Goal: Information Seeking & Learning: Check status

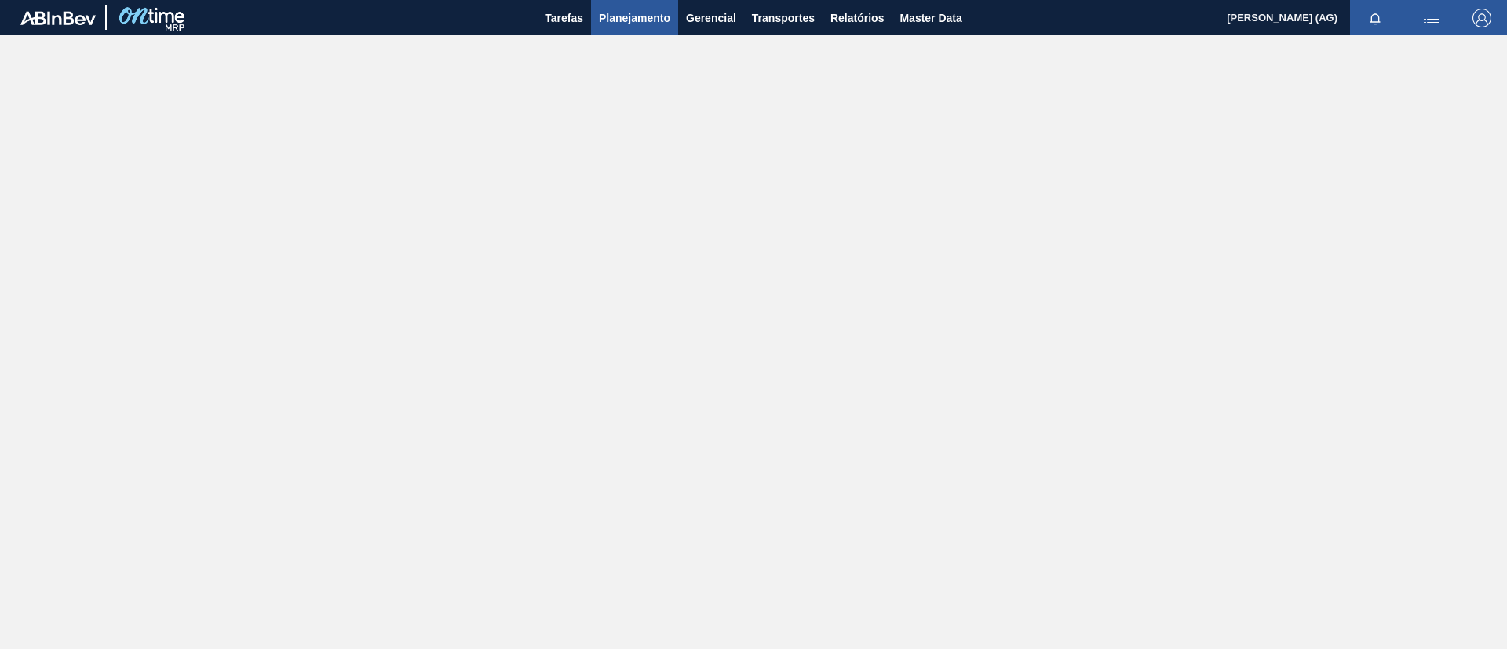
click at [623, 17] on span "Planejamento" at bounding box center [634, 18] width 71 height 19
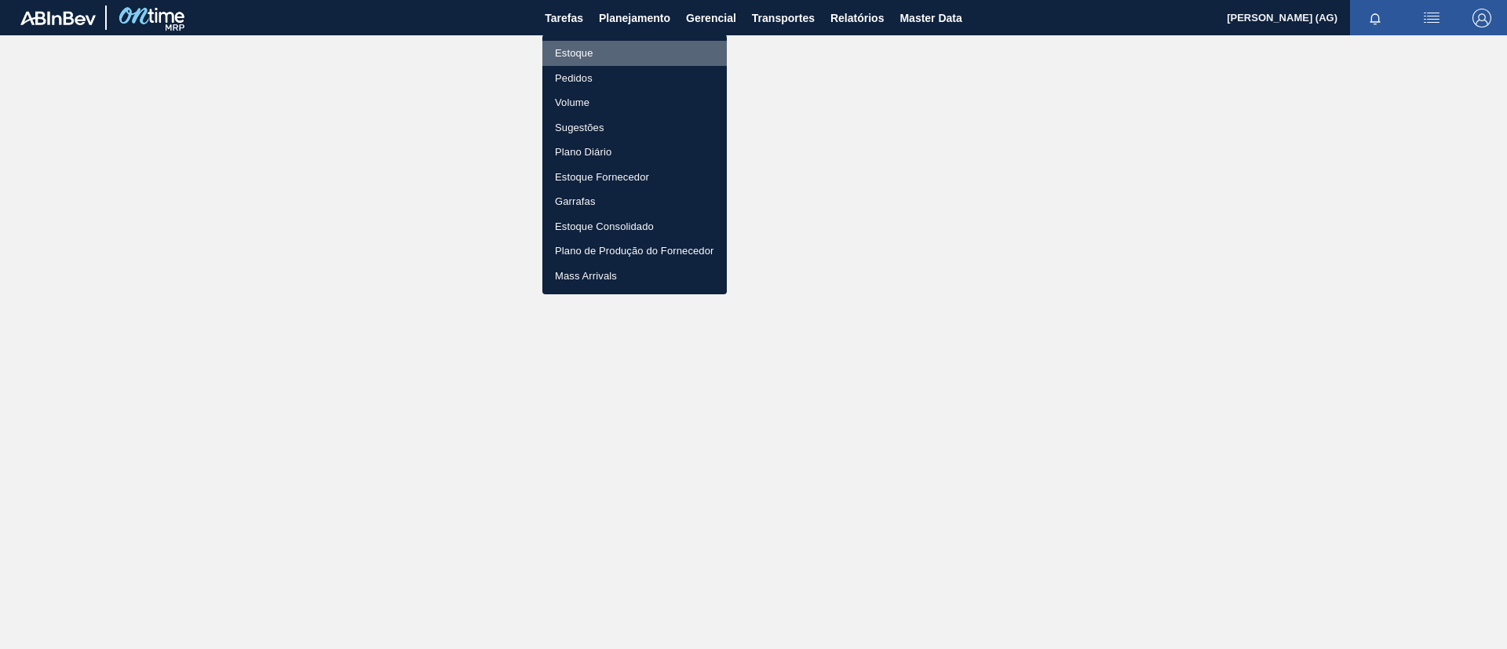
click at [606, 55] on li "Estoque" at bounding box center [635, 53] width 185 height 25
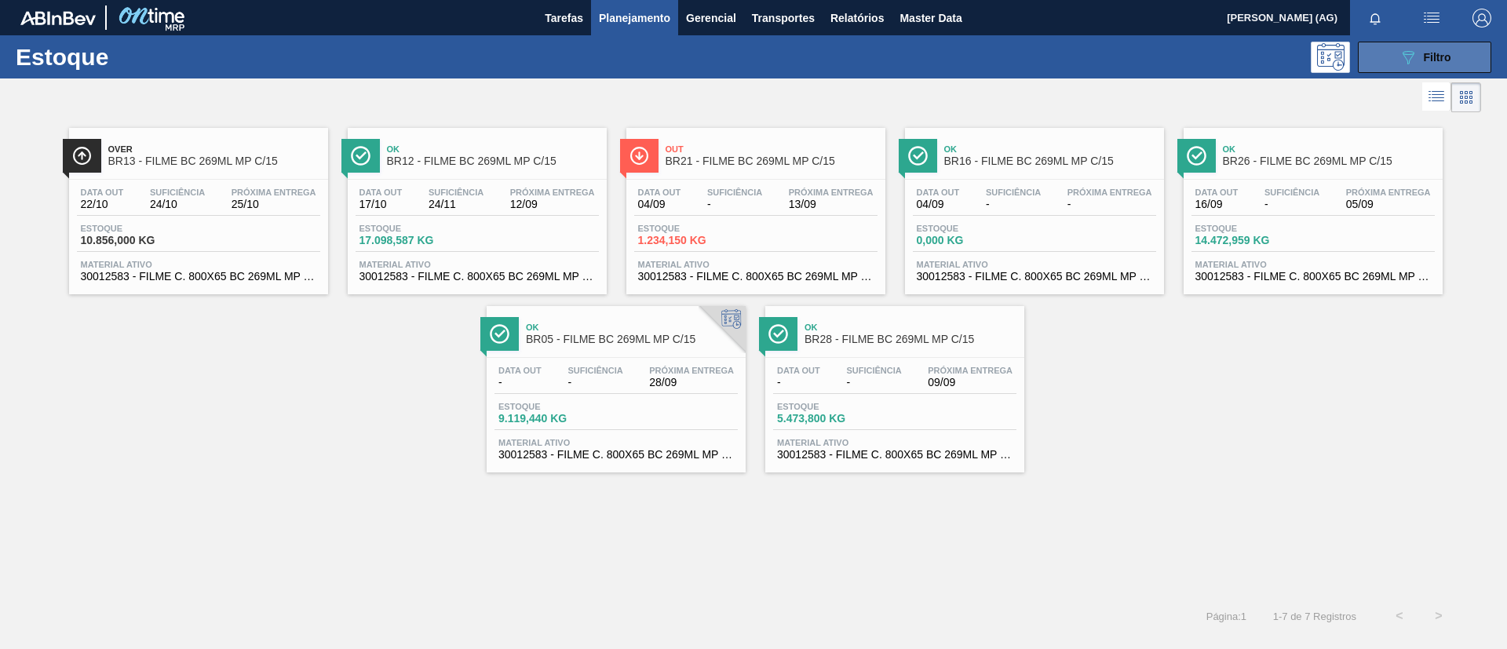
click at [1466, 61] on button "089F7B8B-B2A5-4AFE-B5C0-19BA573D28AC Filtro" at bounding box center [1424, 57] width 133 height 31
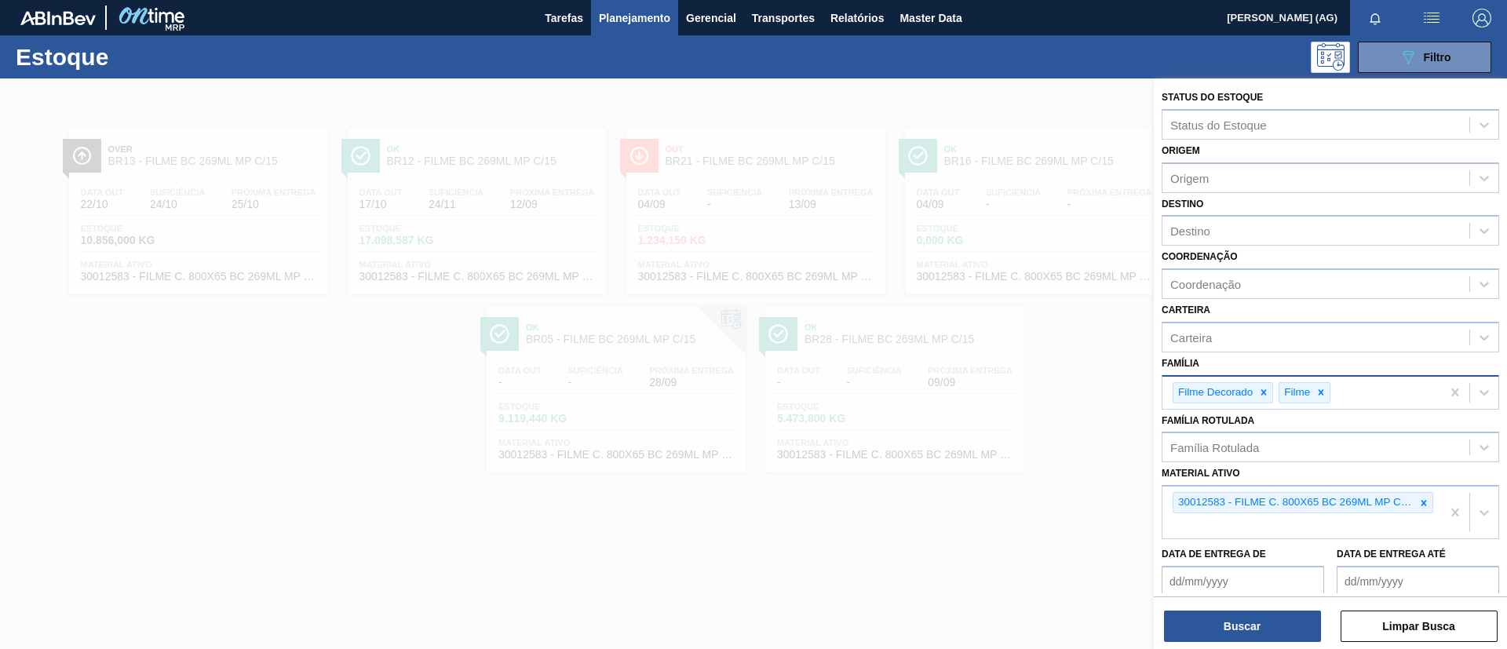
drag, startPoint x: 1319, startPoint y: 393, endPoint x: 1311, endPoint y: 395, distance: 8.2
click at [1319, 391] on icon at bounding box center [1321, 392] width 11 height 11
click at [1266, 393] on icon at bounding box center [1264, 392] width 5 height 5
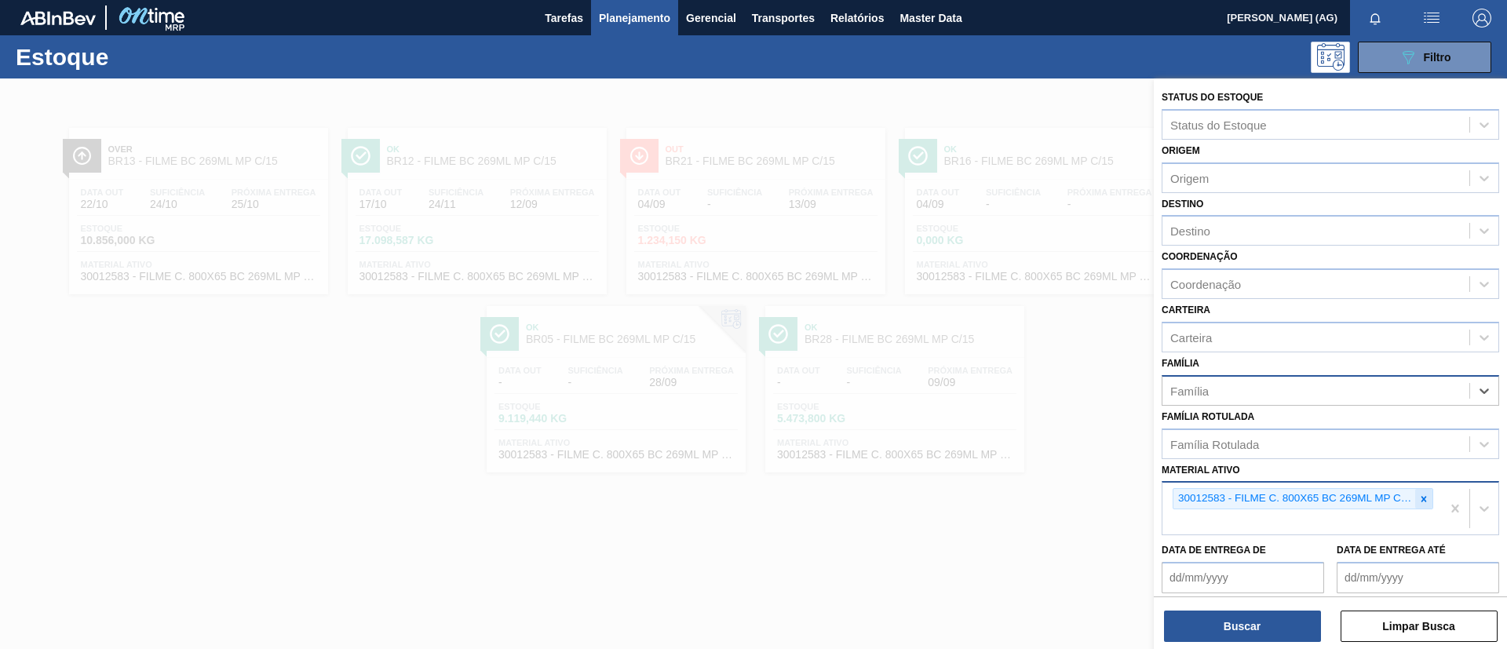
click at [1423, 497] on icon at bounding box center [1424, 498] width 5 height 5
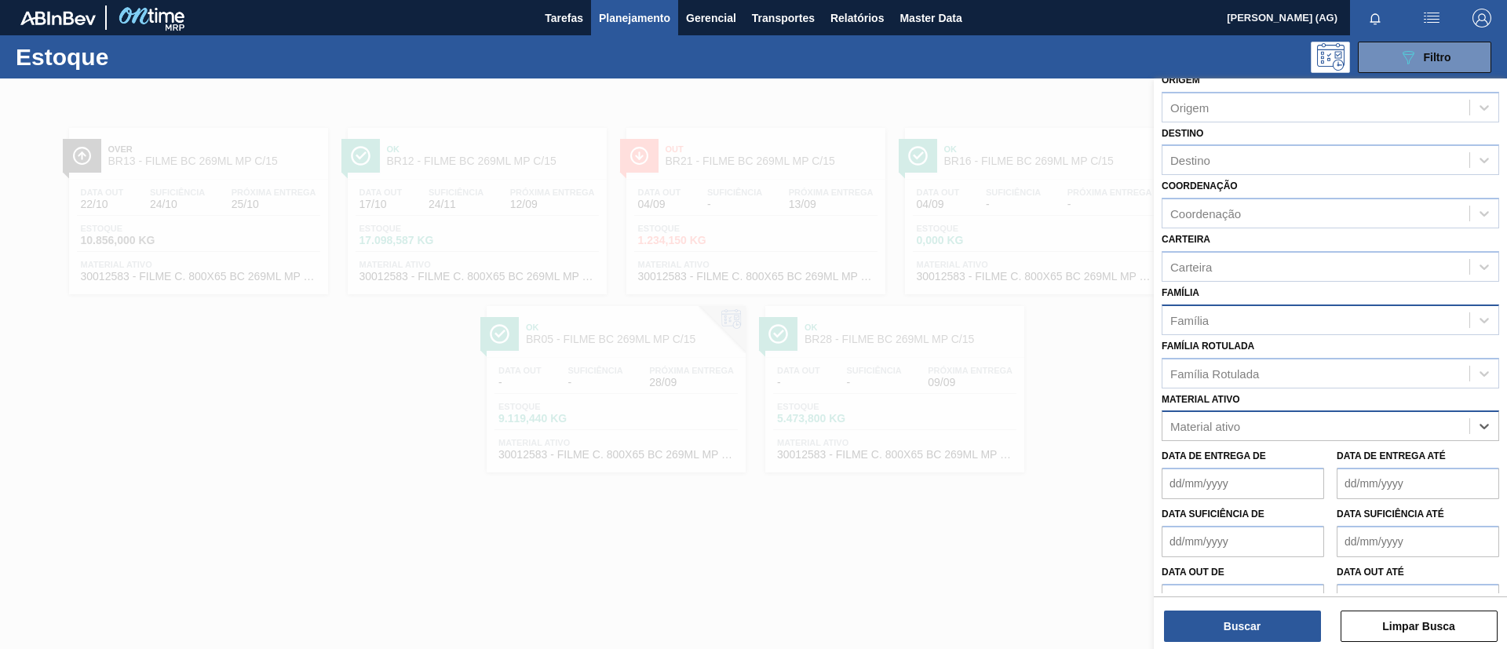
scroll to position [100, 0]
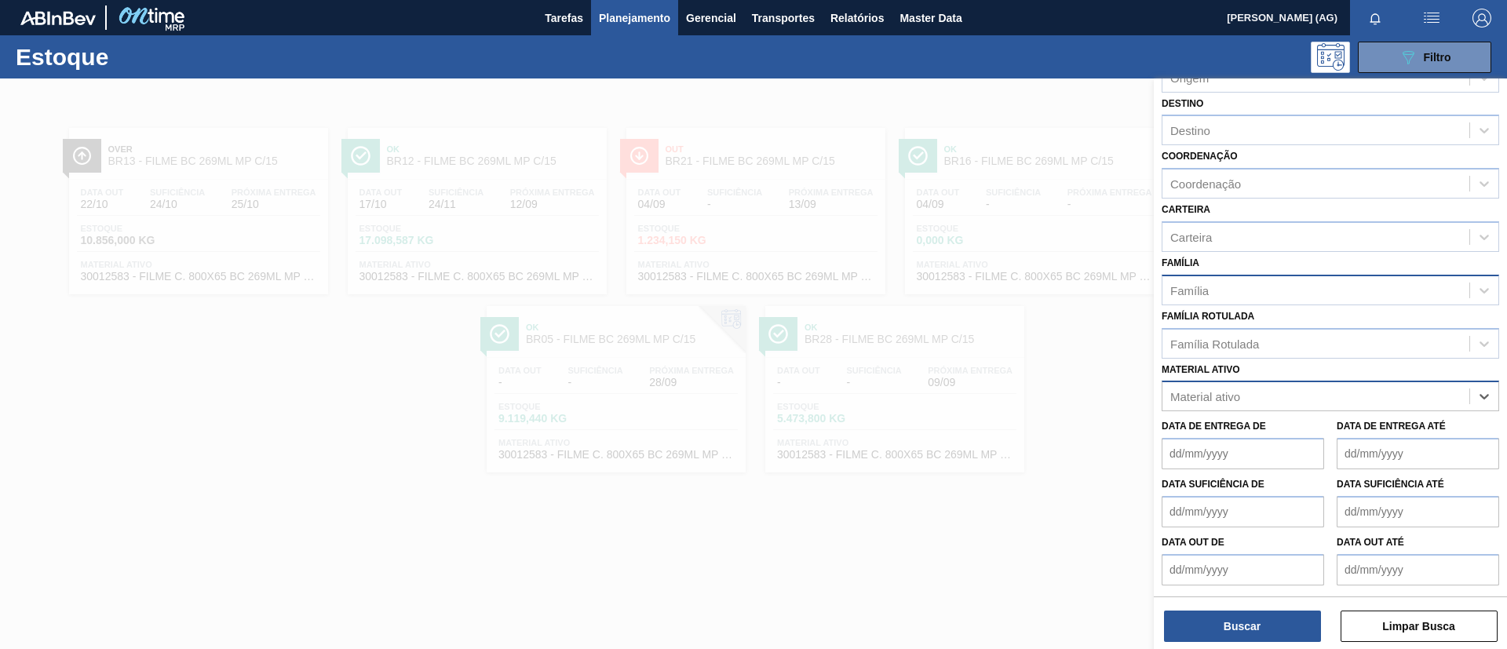
paste ativo "[URL][DOMAIN_NAME]"
type ativo "[URL][DOMAIN_NAME]"
click at [1230, 391] on div "Material ativo" at bounding box center [1206, 396] width 70 height 13
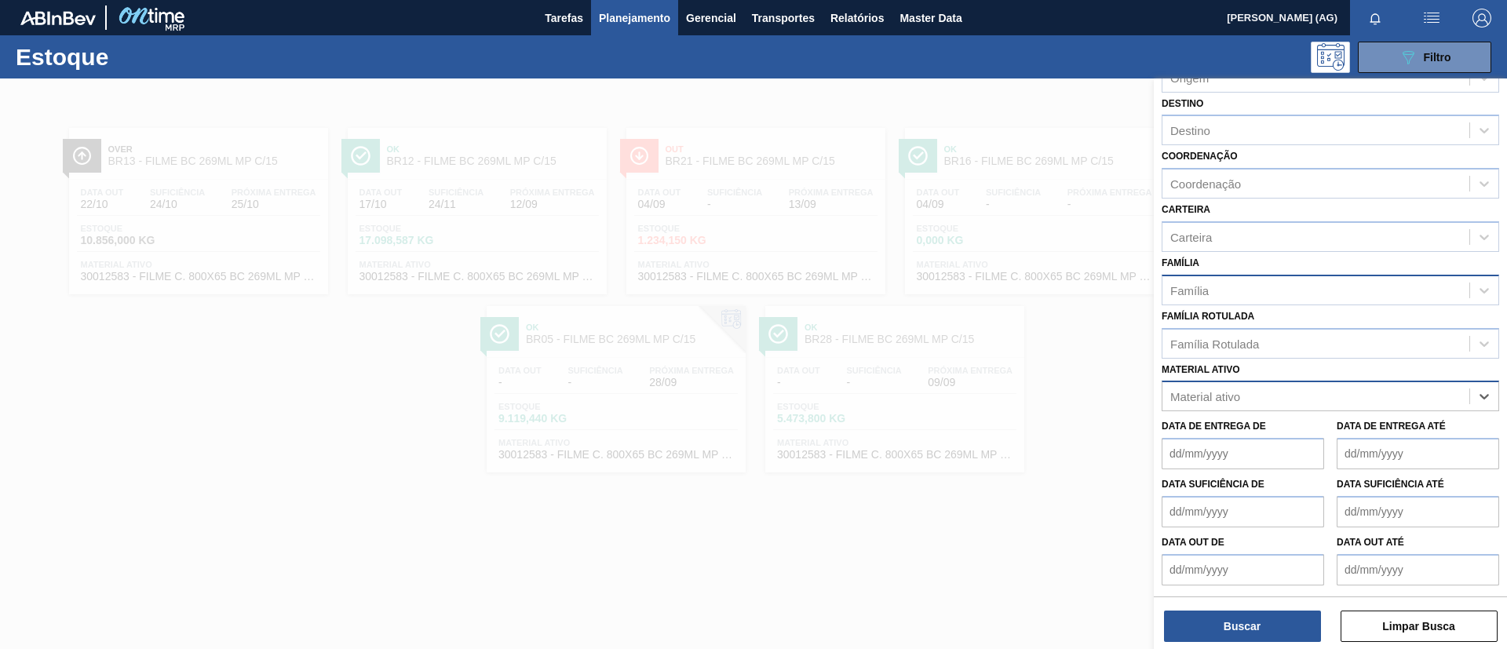
click at [1255, 393] on div "Material ativo" at bounding box center [1316, 396] width 307 height 23
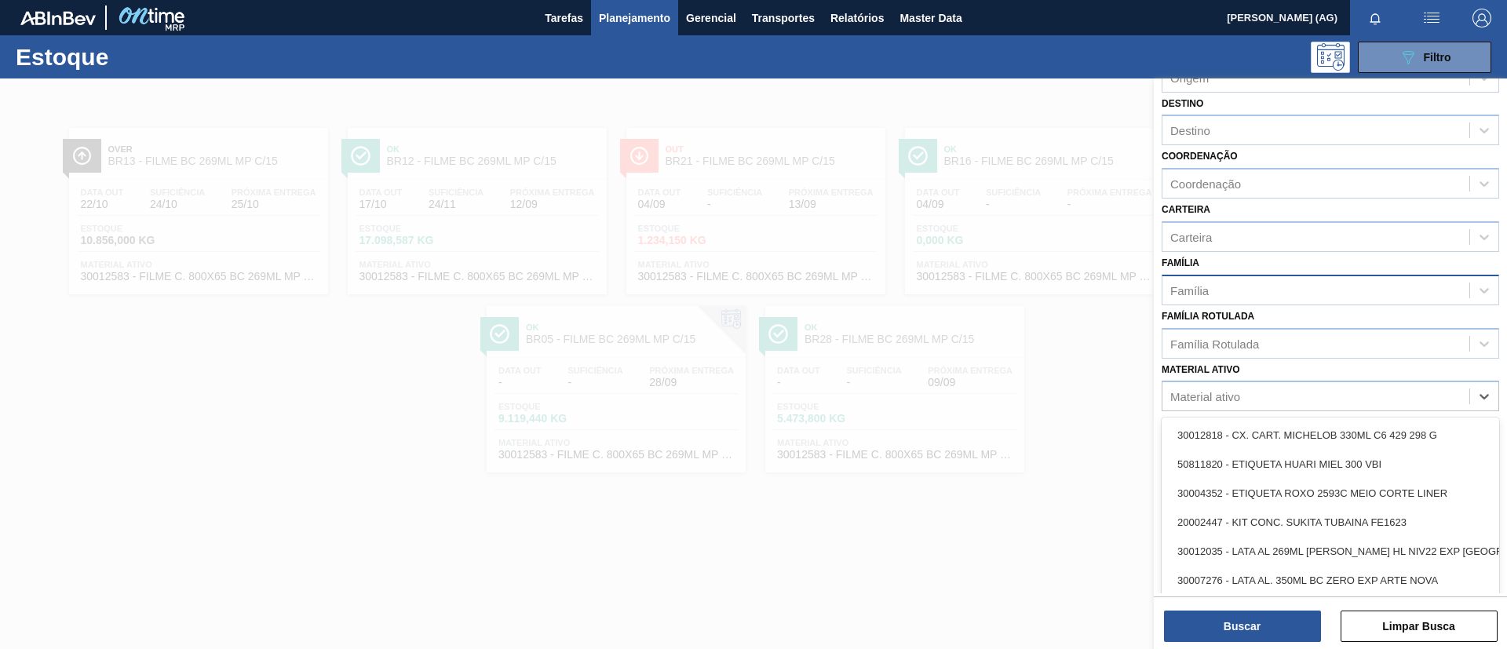
click at [926, 554] on div at bounding box center [753, 403] width 1507 height 649
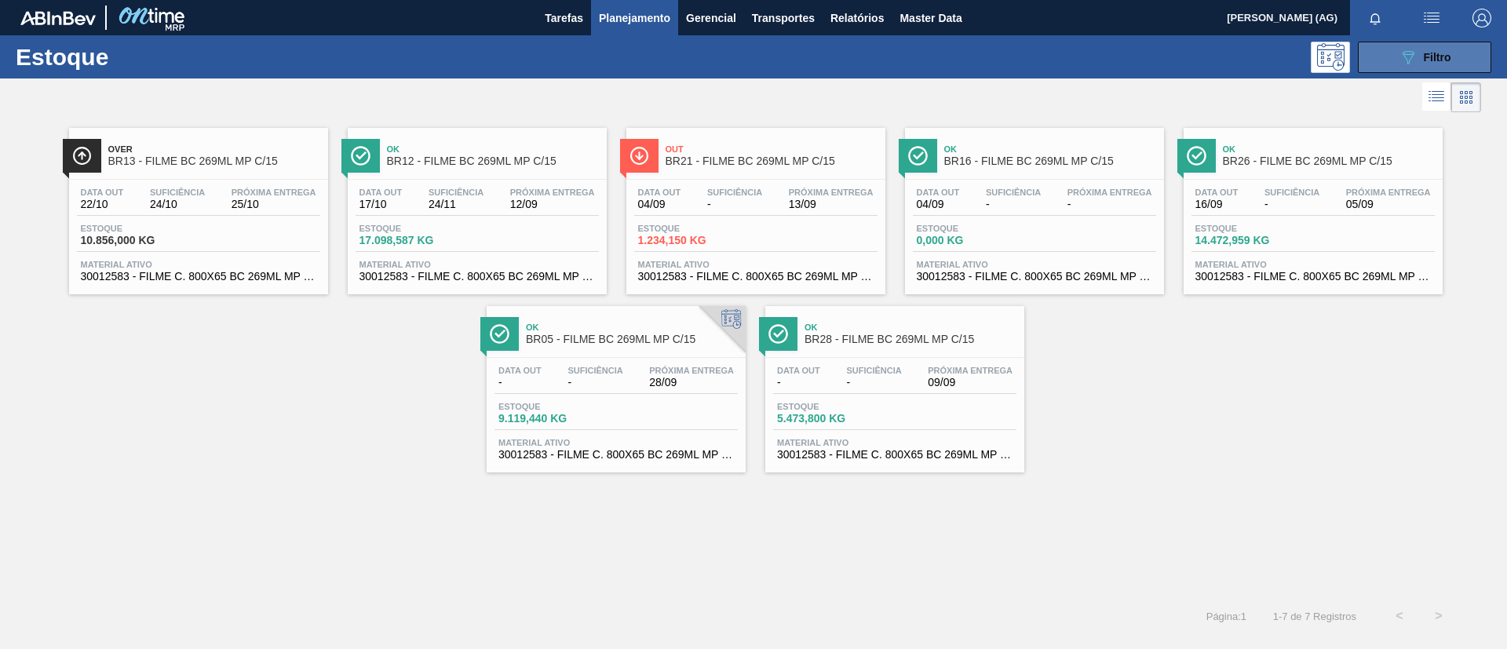
click at [1441, 52] on span "Filtro" at bounding box center [1437, 57] width 27 height 13
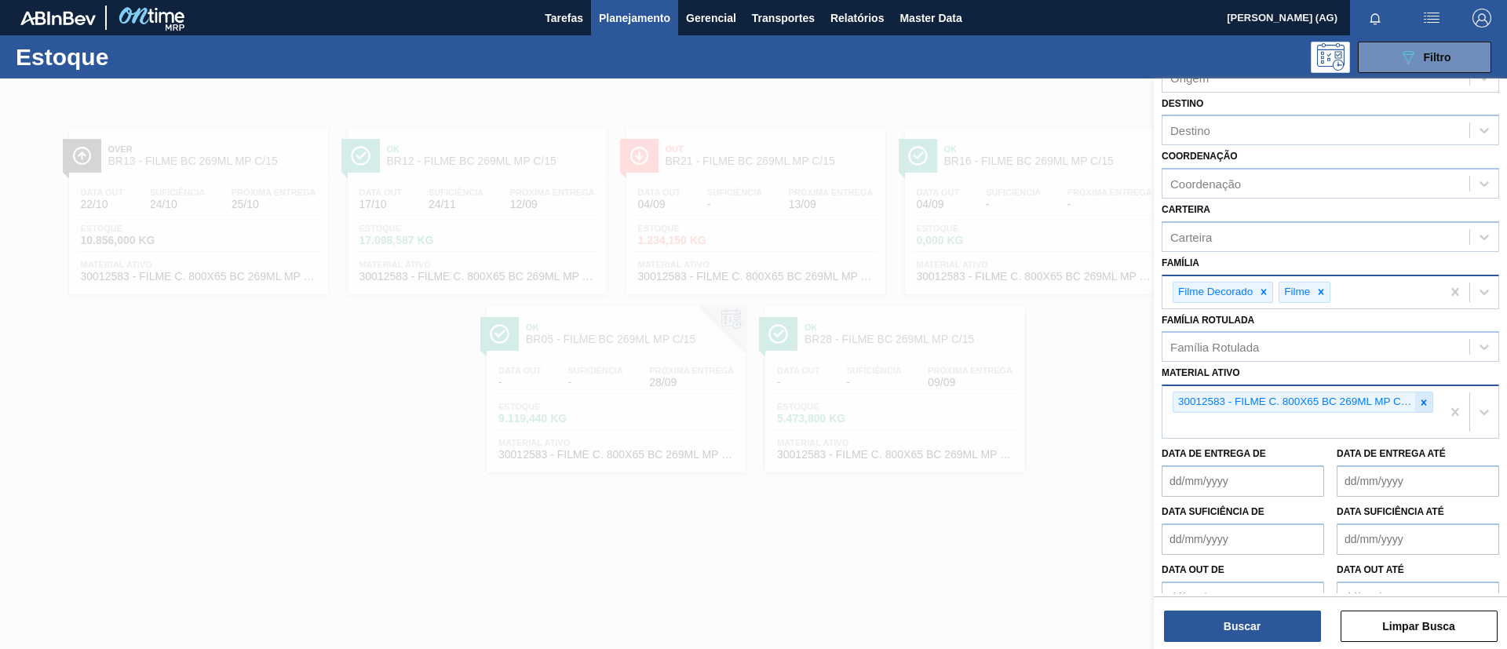
click at [1430, 395] on div at bounding box center [1424, 403] width 17 height 20
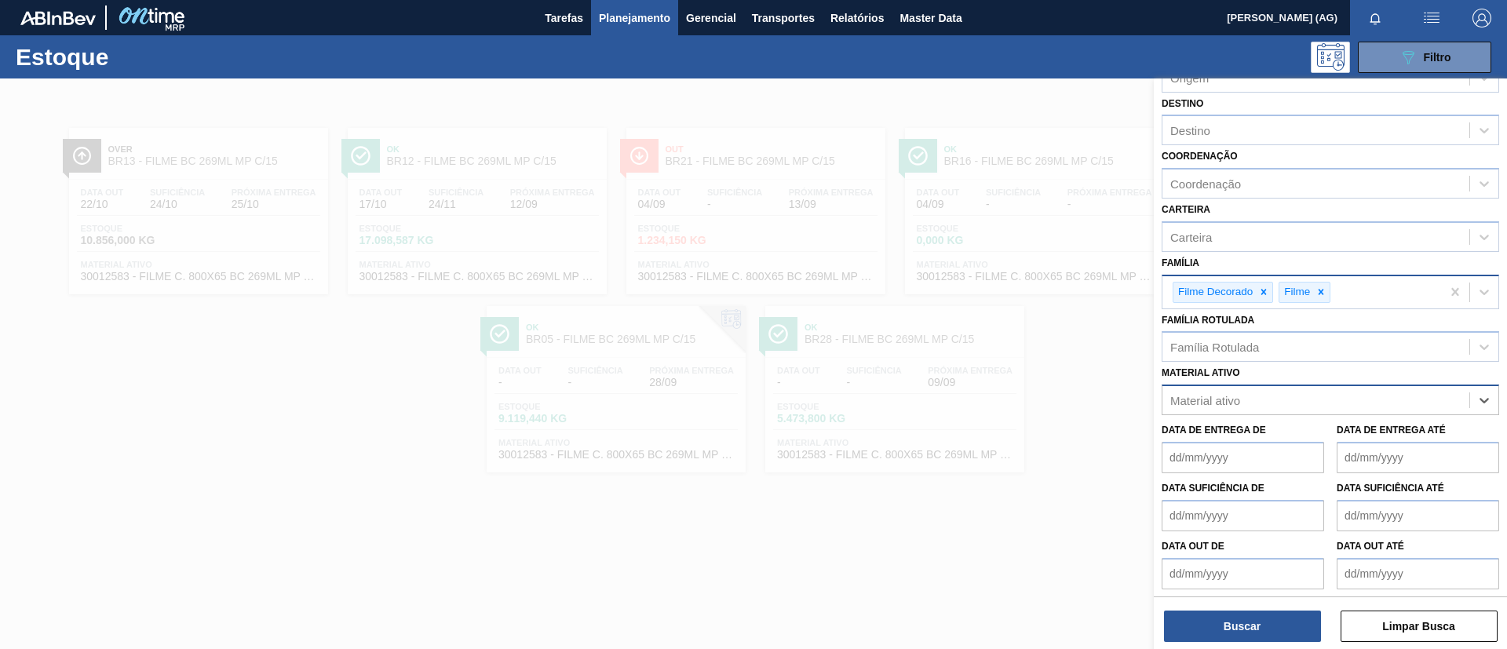
click at [1319, 287] on icon at bounding box center [1321, 292] width 11 height 11
drag, startPoint x: 1266, startPoint y: 297, endPoint x: 1243, endPoint y: 234, distance: 66.8
click at [1265, 296] on icon at bounding box center [1264, 292] width 11 height 11
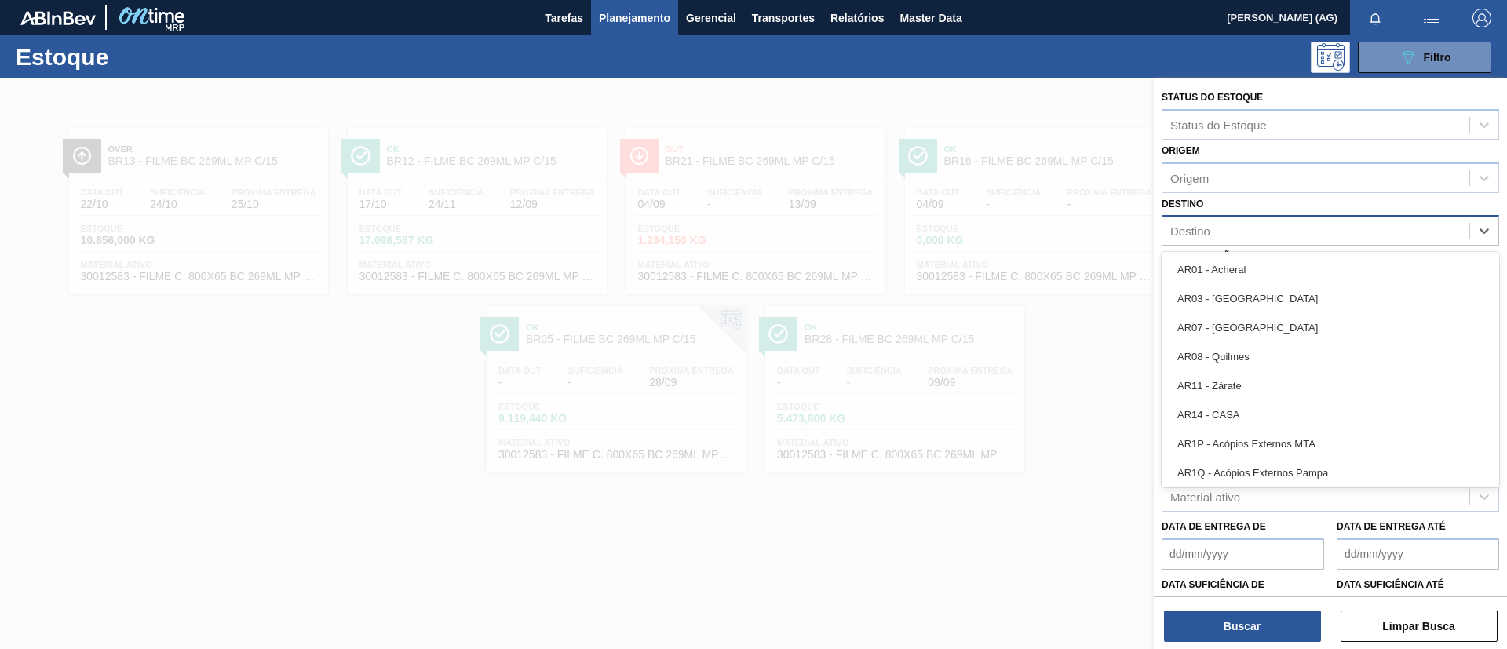
click at [1200, 225] on div "Destino" at bounding box center [1191, 231] width 40 height 13
type input "lag"
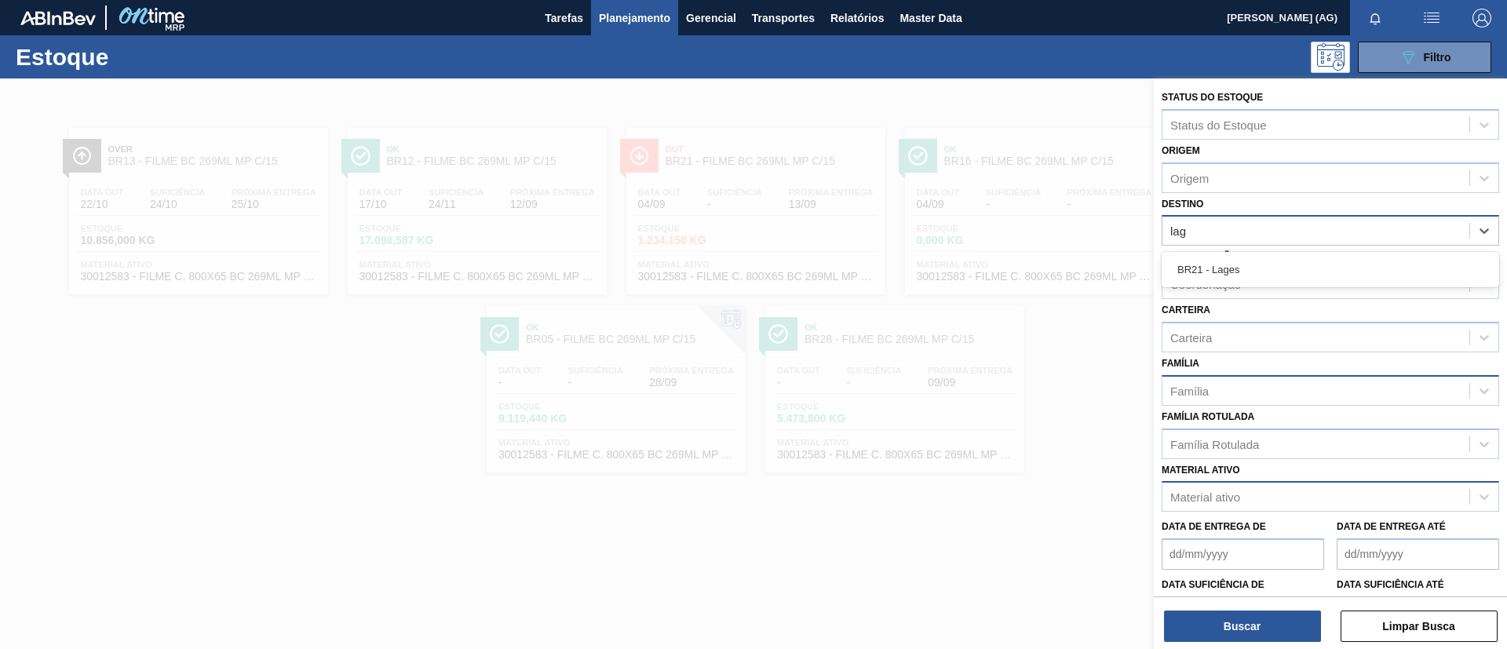
drag, startPoint x: 1218, startPoint y: 269, endPoint x: 1273, endPoint y: 392, distance: 135.3
click at [1219, 270] on div "BR21 - Lages" at bounding box center [1331, 269] width 338 height 29
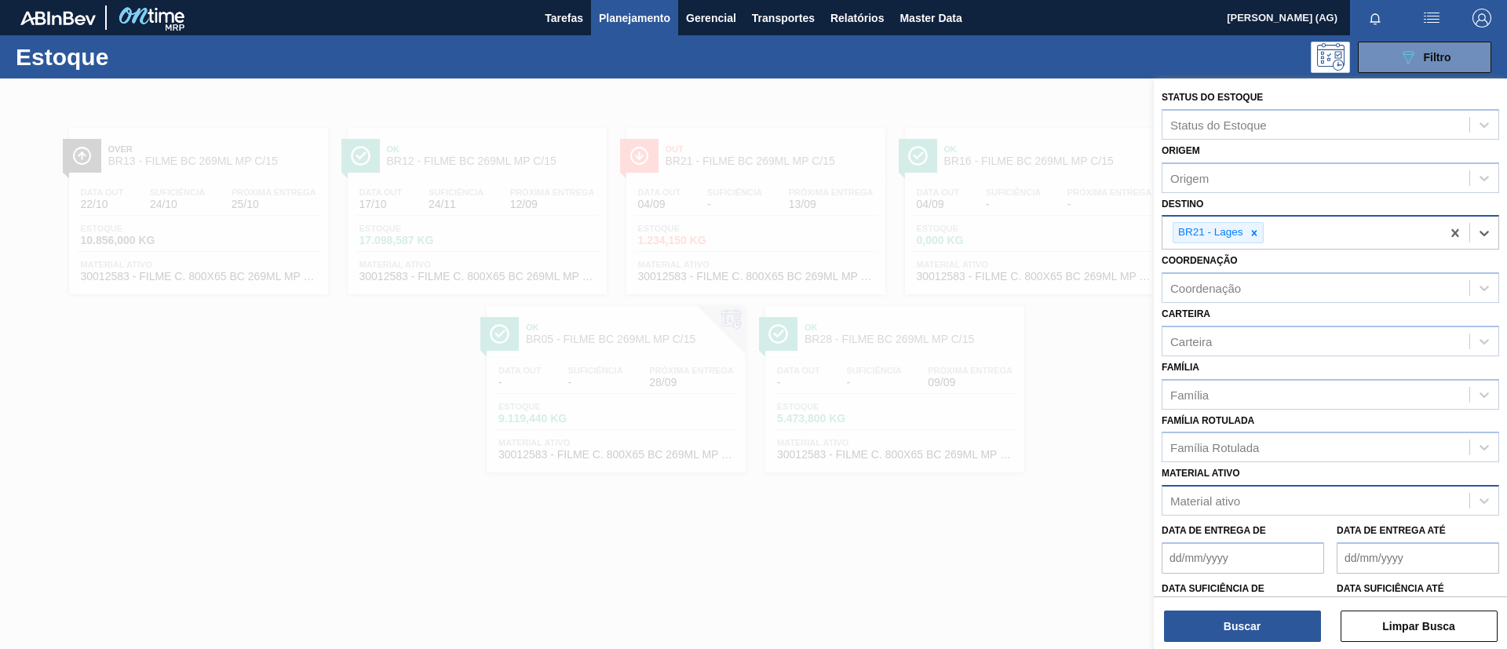
click at [1311, 504] on div "Material ativo" at bounding box center [1316, 501] width 307 height 23
type ativo "20009390"
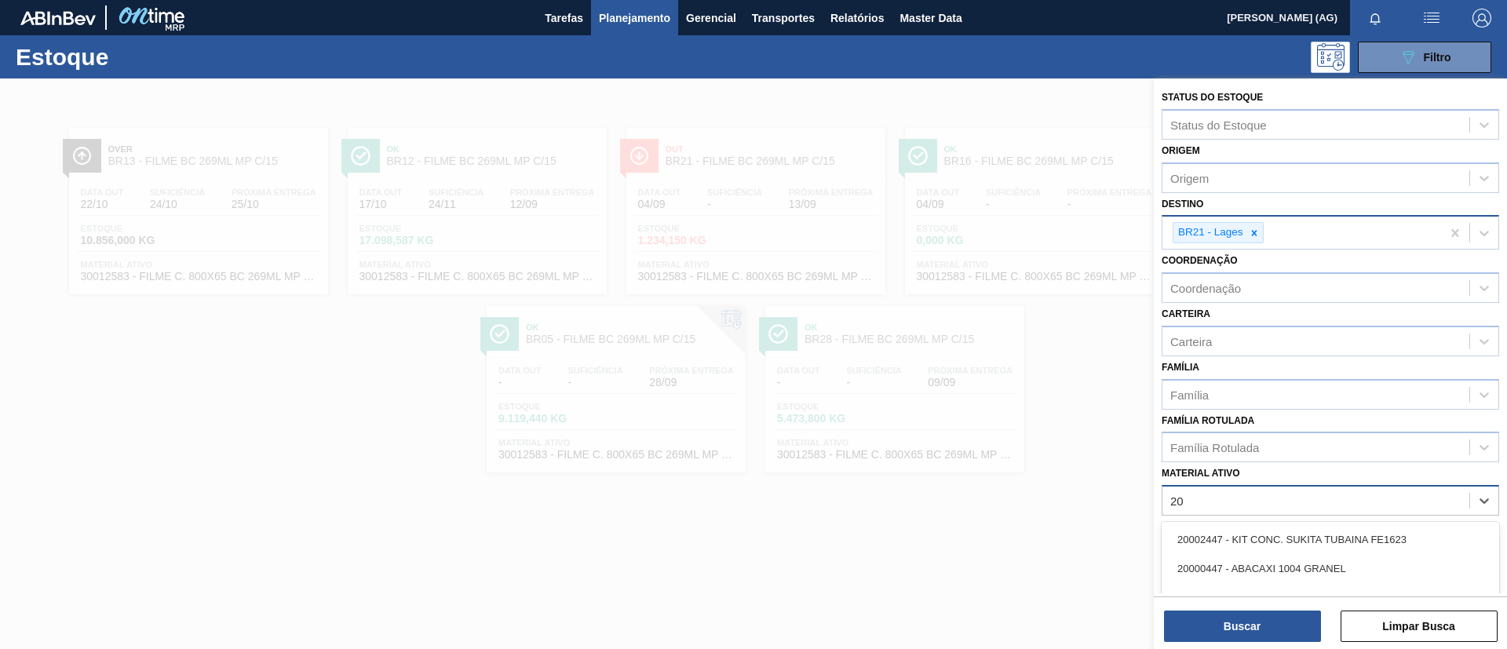
type ativo "2"
click at [1222, 389] on div "Família" at bounding box center [1316, 394] width 307 height 23
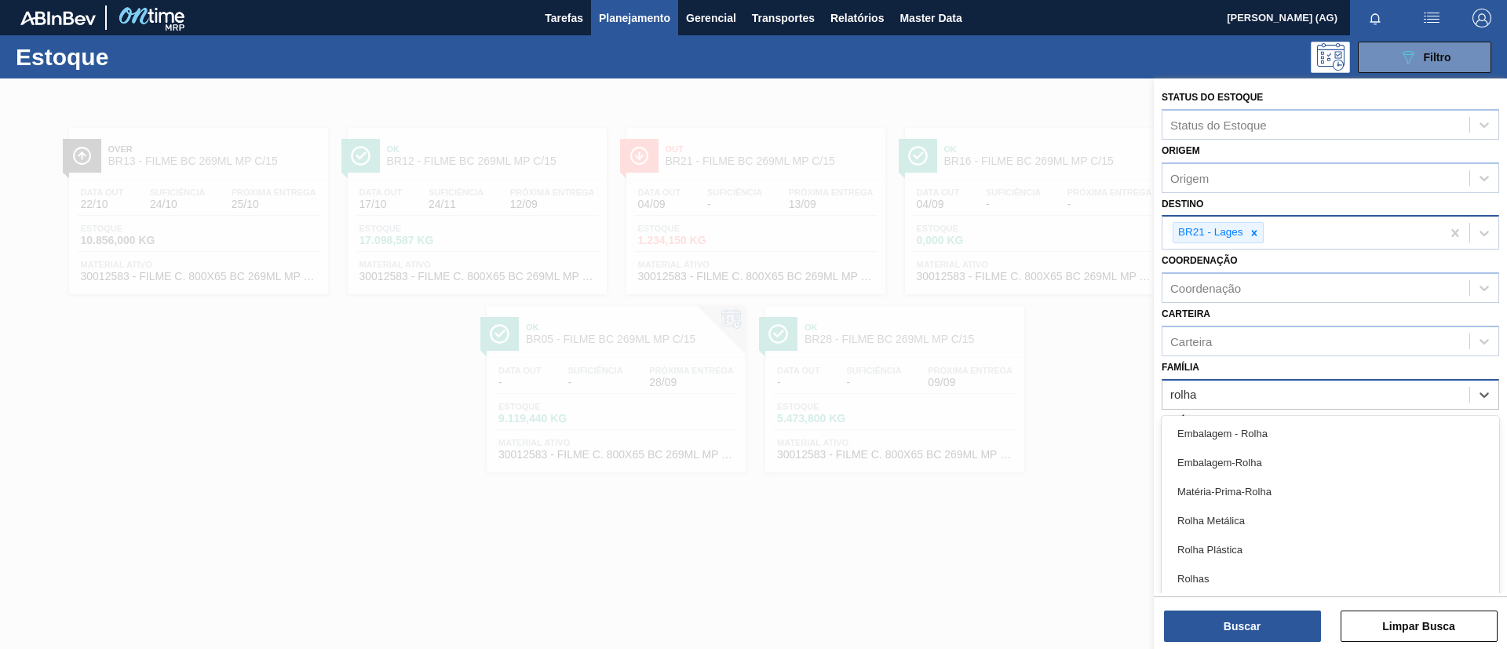
type input "rolha"
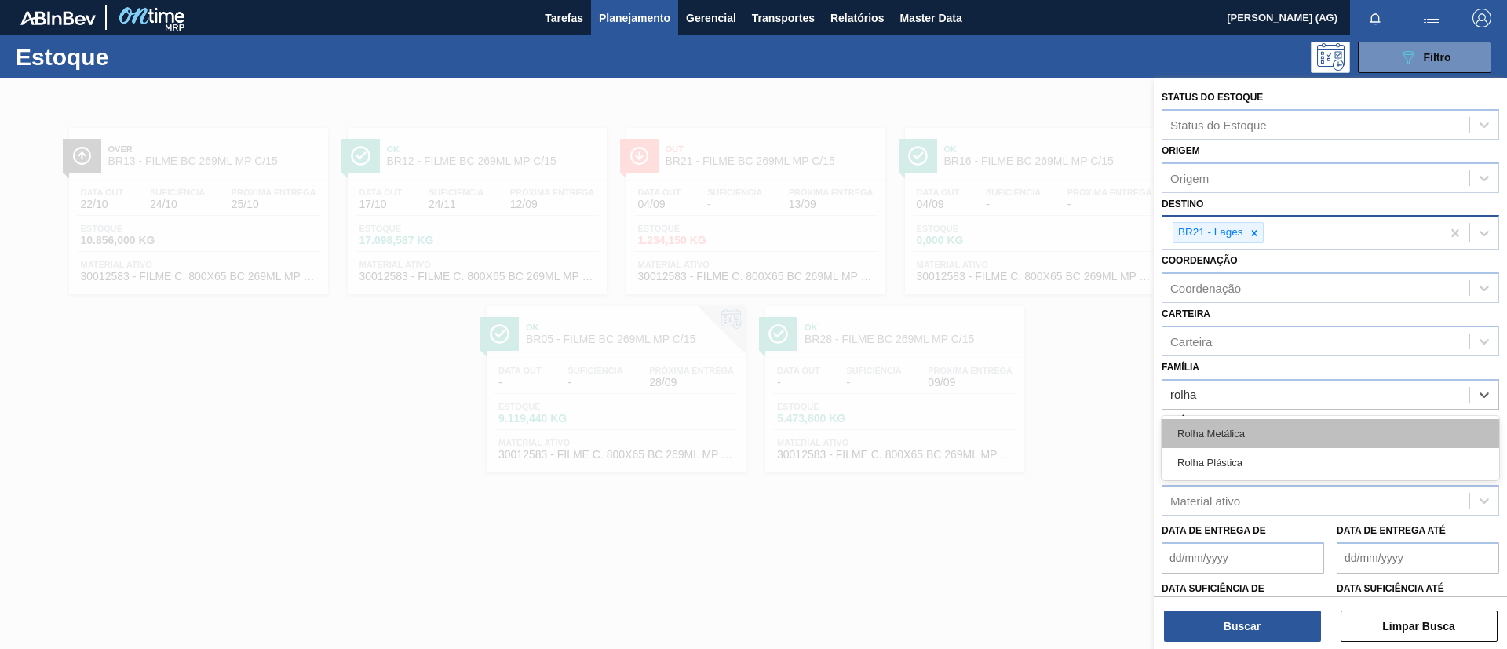
click at [1251, 446] on div "Rolha Metálica" at bounding box center [1331, 433] width 338 height 29
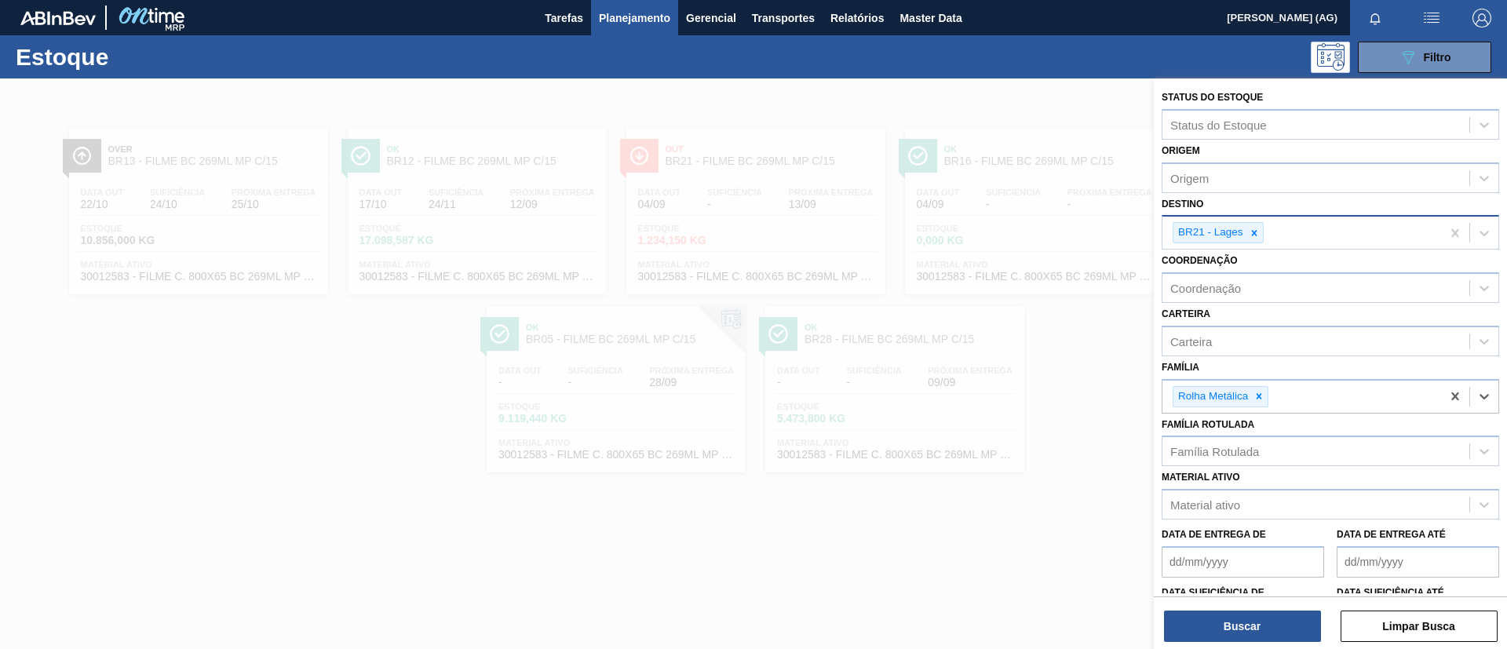
click at [1313, 645] on div "Status do Estoque Status do Estoque Origem Origem Destino BR21 - Lages Coordena…" at bounding box center [1330, 366] width 353 height 574
click at [1307, 632] on button "Buscar" at bounding box center [1242, 626] width 157 height 31
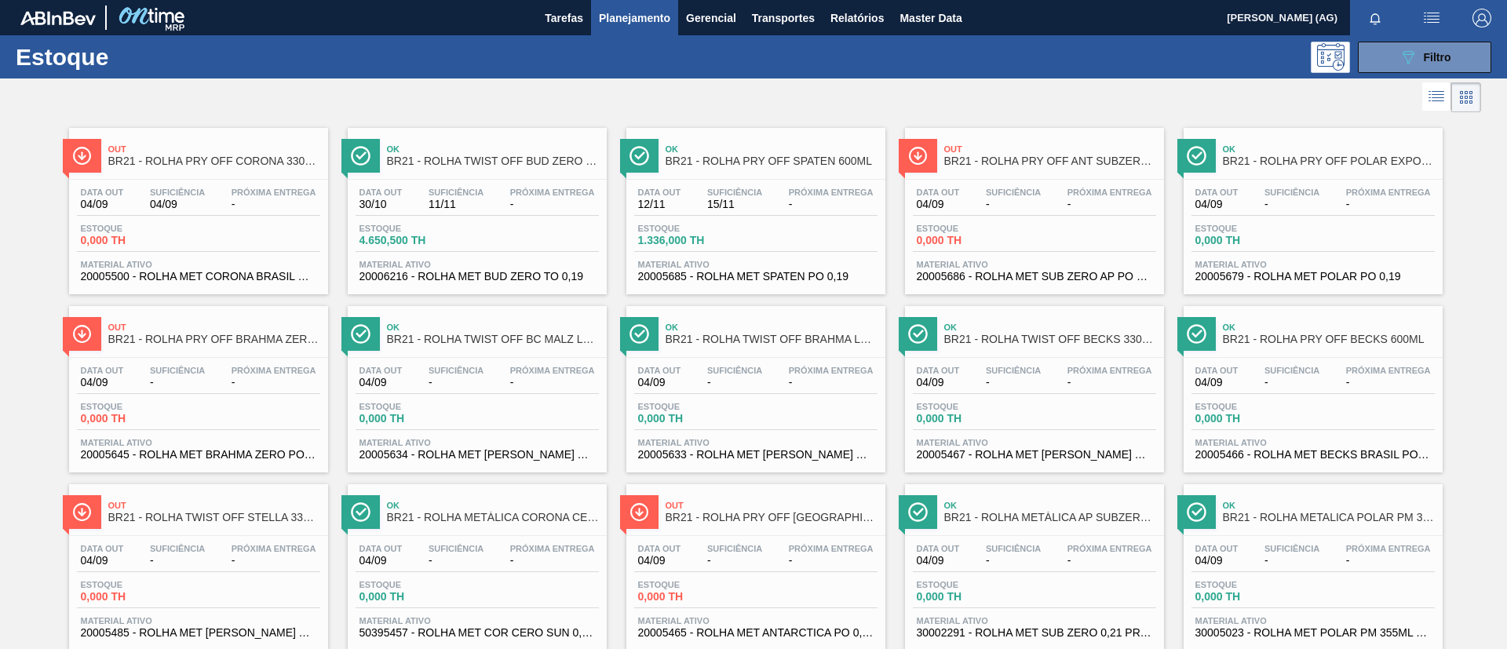
click at [93, 152] on div at bounding box center [82, 156] width 38 height 34
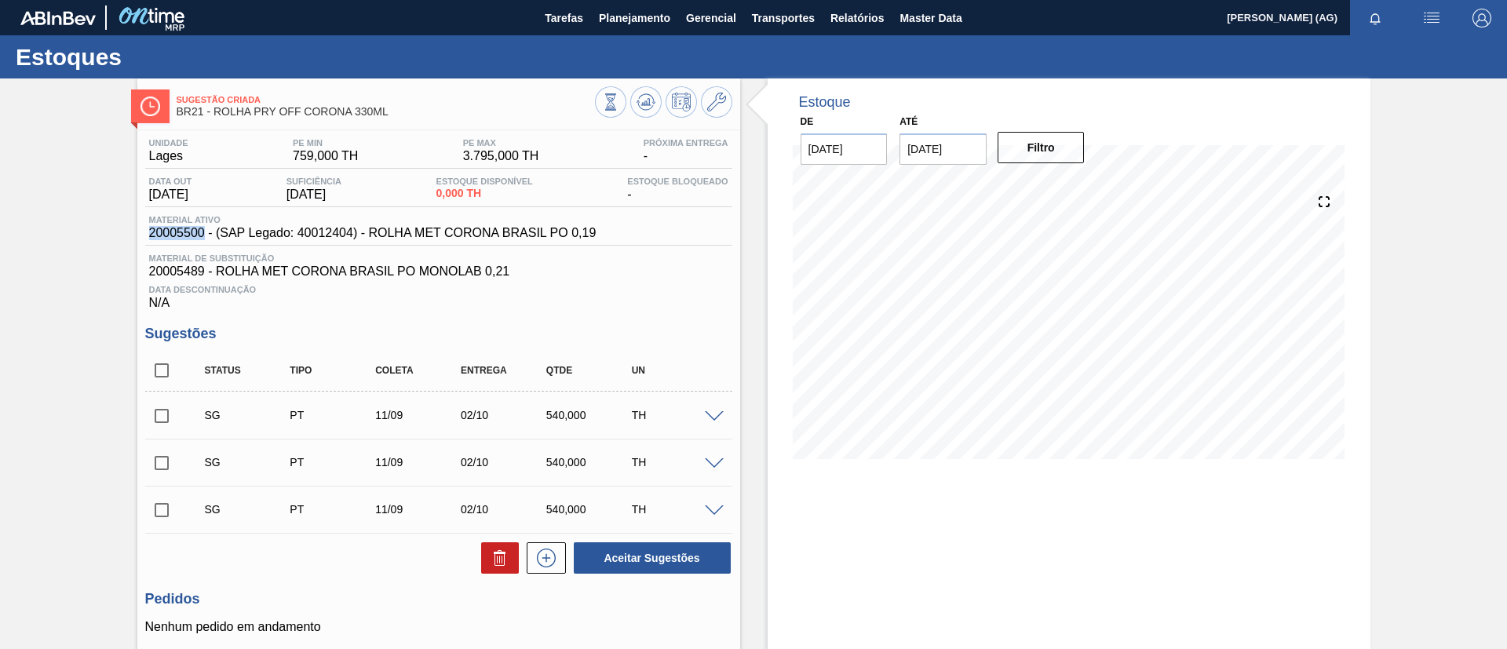
drag, startPoint x: 159, startPoint y: 238, endPoint x: 203, endPoint y: 244, distance: 44.4
click at [203, 244] on div "Unidade Lages PE MIN 759,000 TH PE MAX 3.795,000 TH Próxima Entrega - Data out …" at bounding box center [438, 449] width 603 height 638
copy span "20005500"
click at [615, 16] on span "Planejamento" at bounding box center [634, 18] width 71 height 19
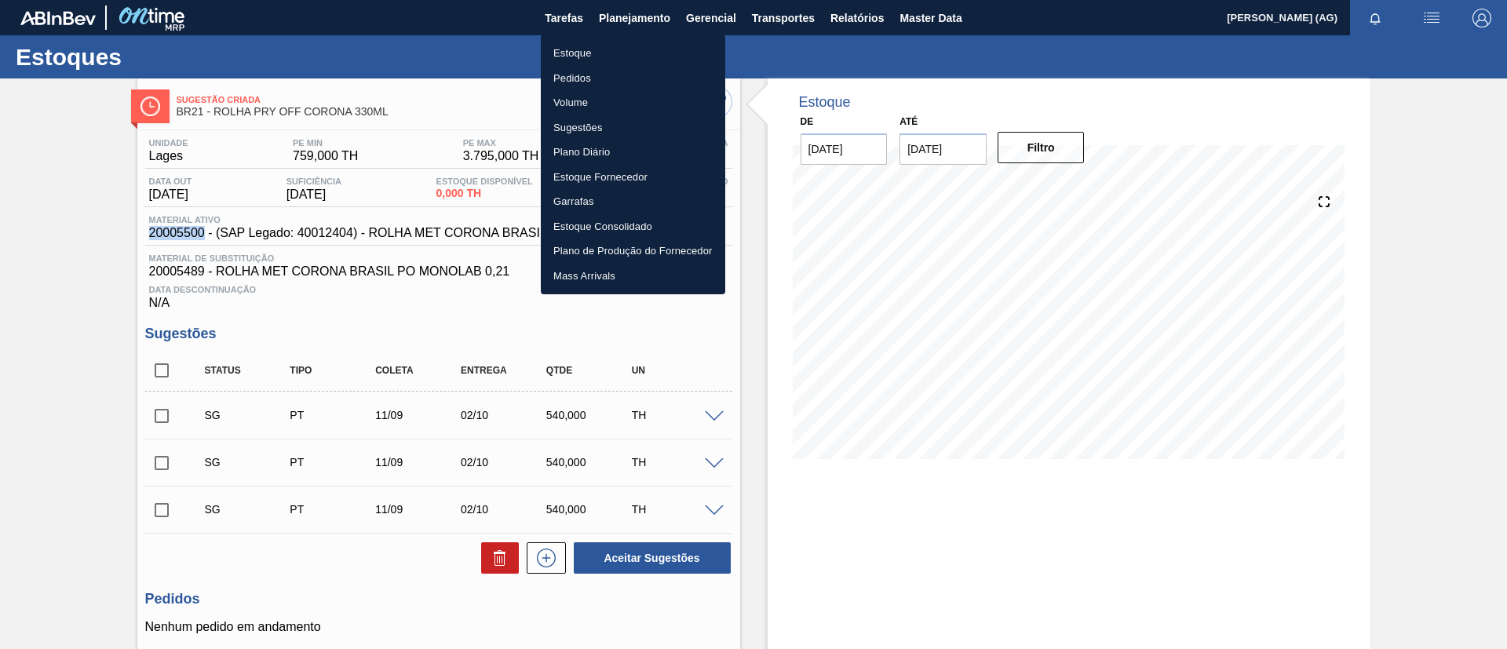
click at [620, 53] on li "Estoque" at bounding box center [633, 53] width 185 height 25
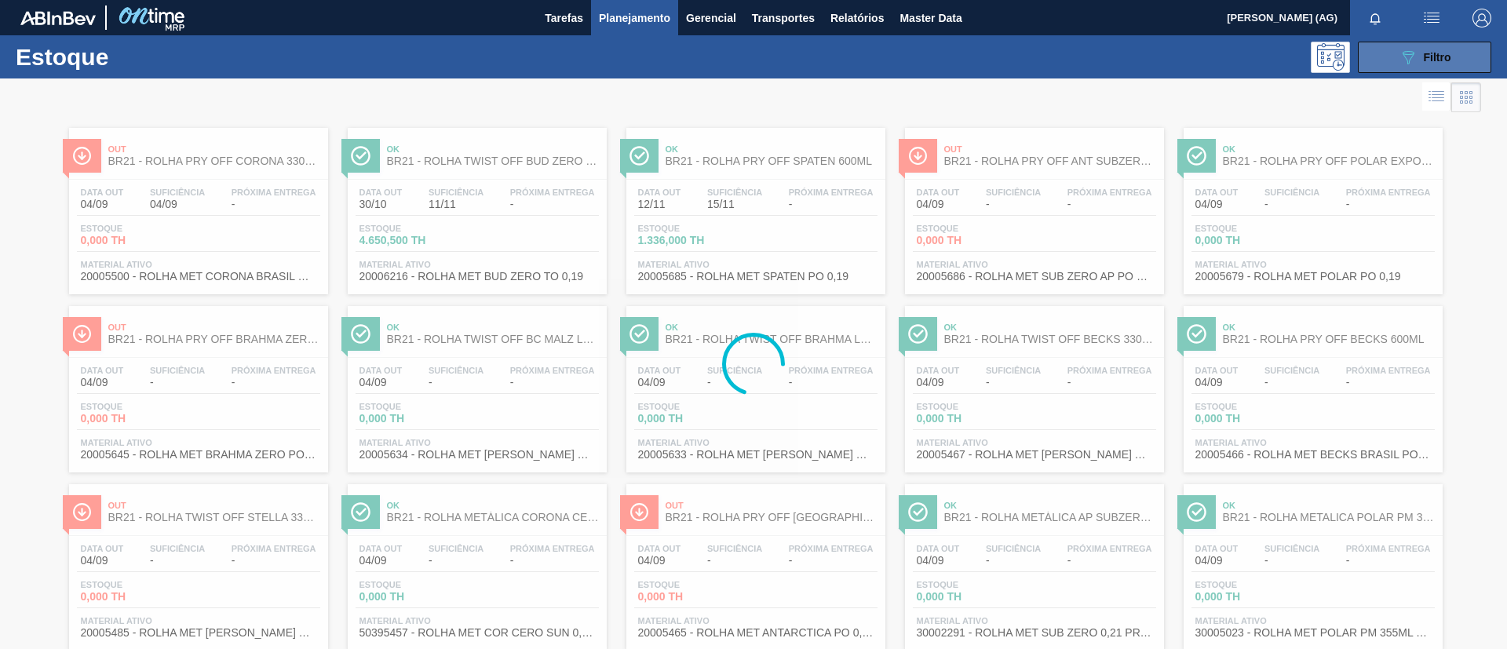
click at [1438, 63] on div "089F7B8B-B2A5-4AFE-B5C0-19BA573D28AC Filtro" at bounding box center [1425, 57] width 53 height 19
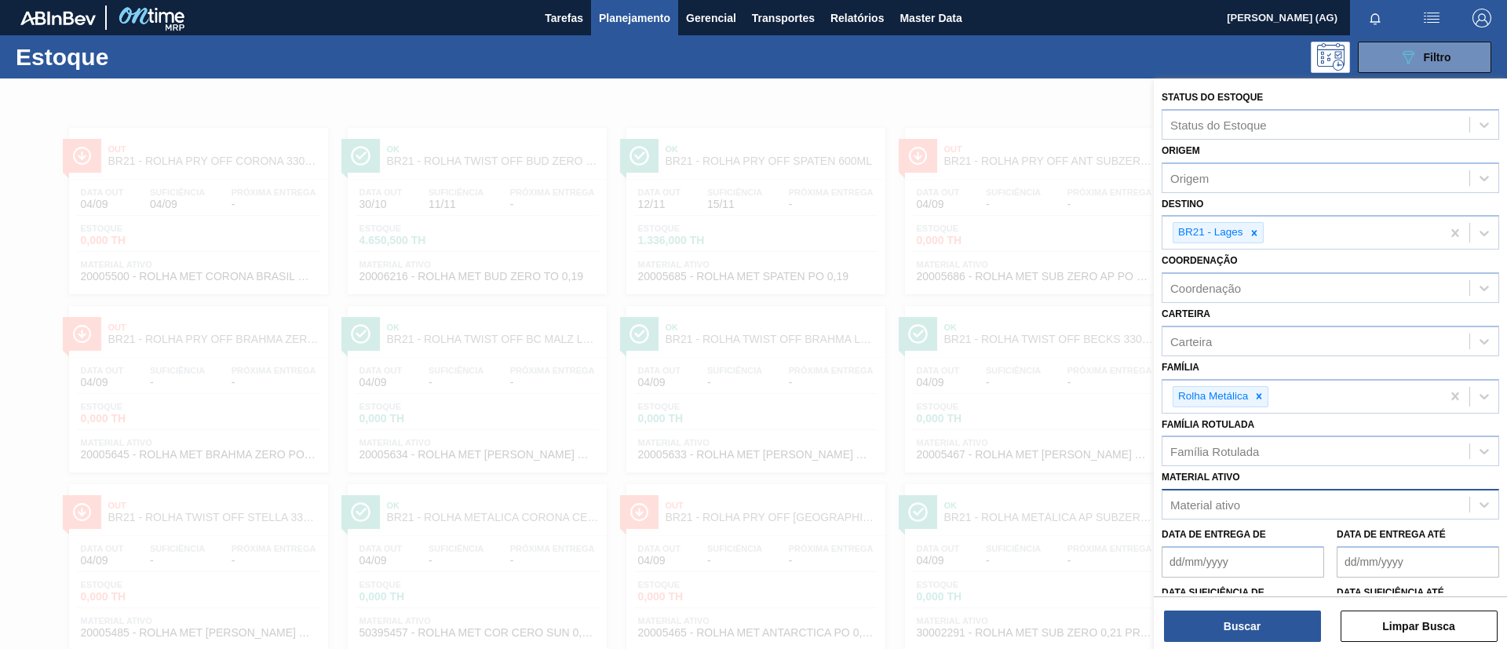
drag, startPoint x: 1263, startPoint y: 397, endPoint x: 1251, endPoint y: 504, distance: 107.5
click at [1261, 398] on icon at bounding box center [1259, 396] width 11 height 11
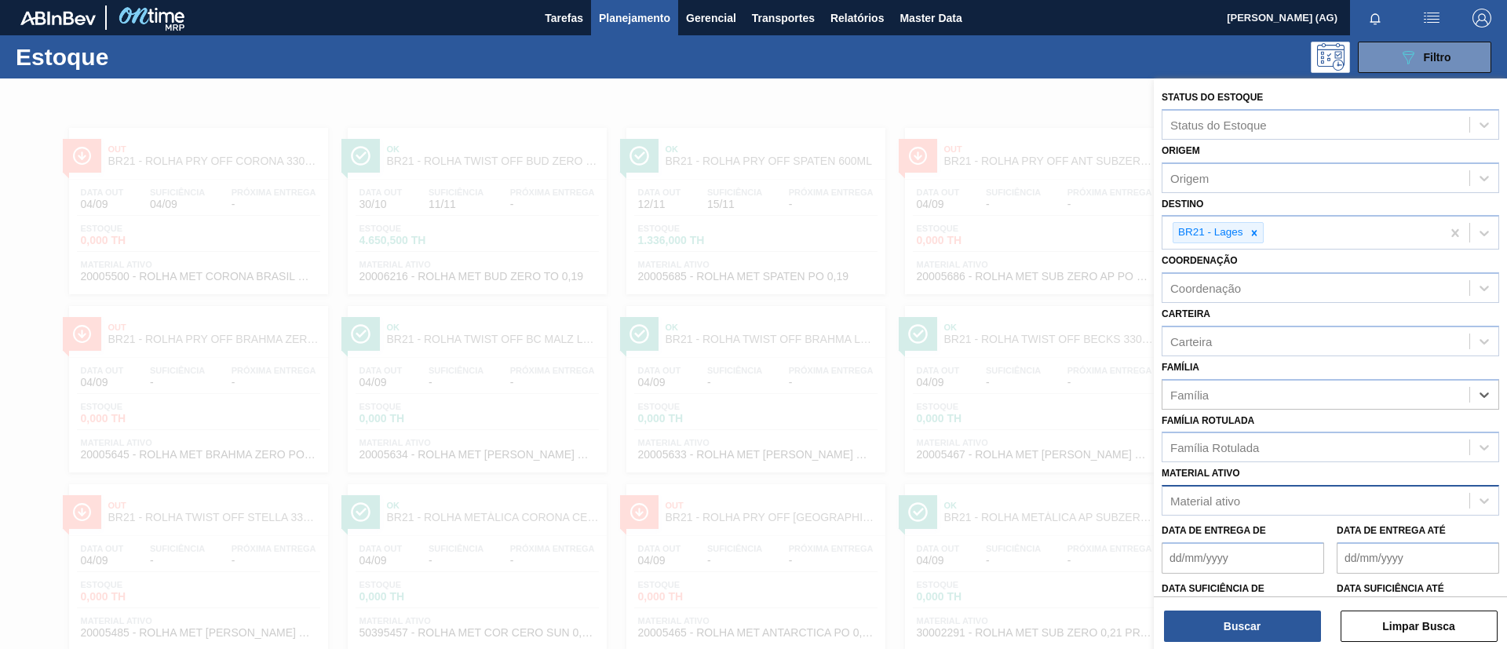
click at [1248, 509] on div "Material ativo" at bounding box center [1316, 501] width 307 height 23
paste ativo "20005500"
type ativo "20005500"
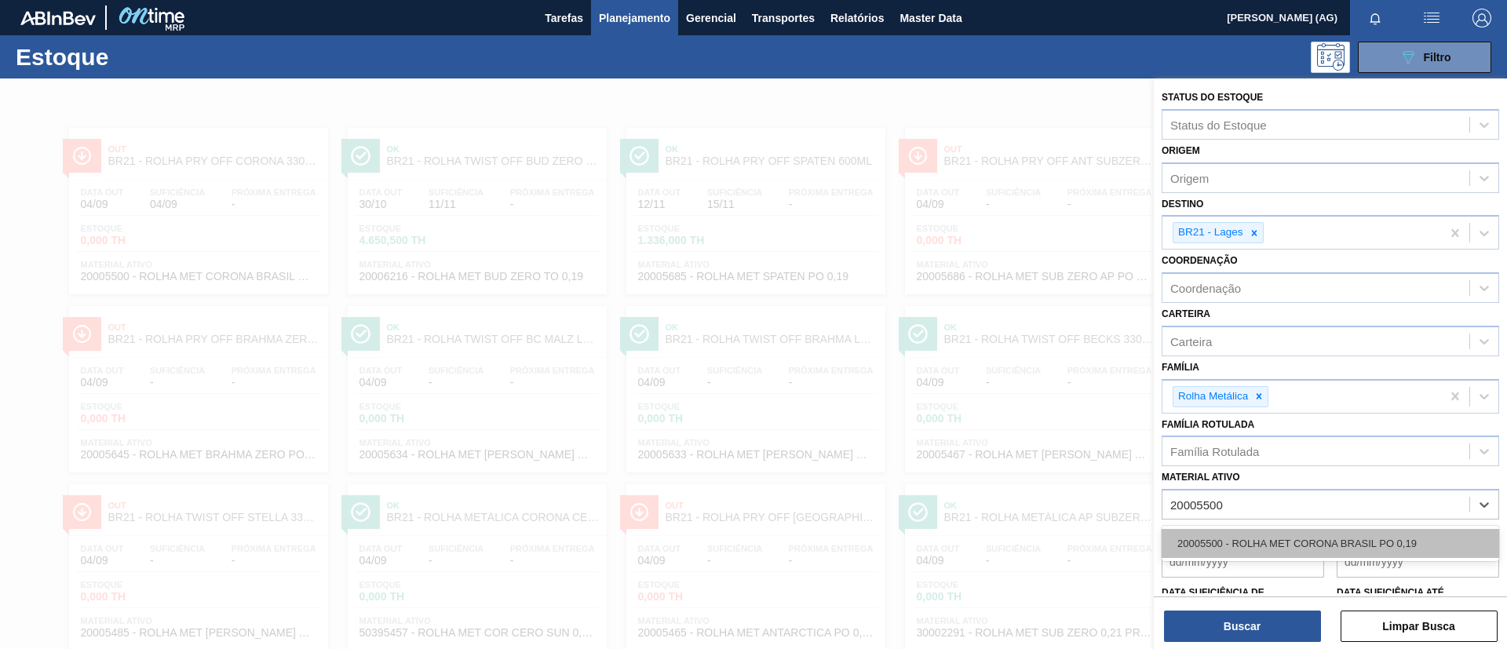
click at [1256, 554] on div "20005500 - ROLHA MET CORONA BRASIL PO 0,19" at bounding box center [1331, 543] width 338 height 29
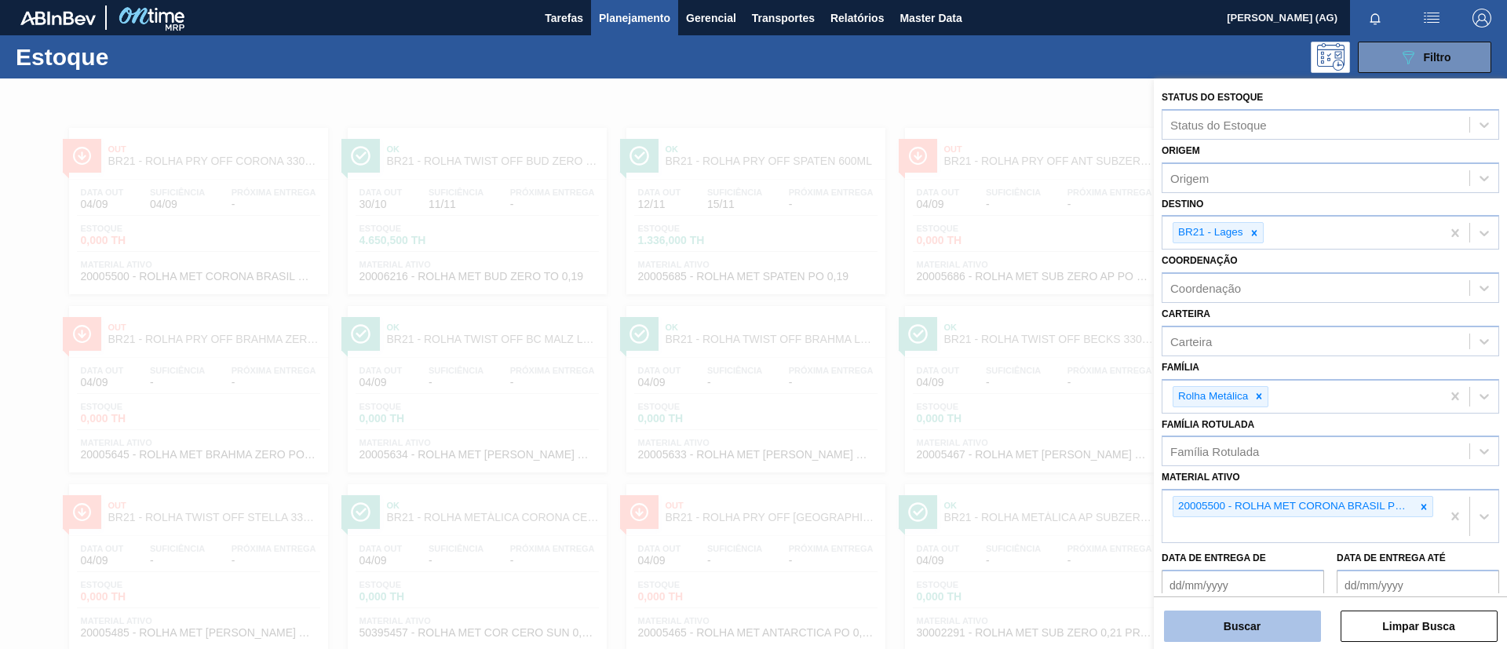
click at [1267, 619] on button "Buscar" at bounding box center [1242, 626] width 157 height 31
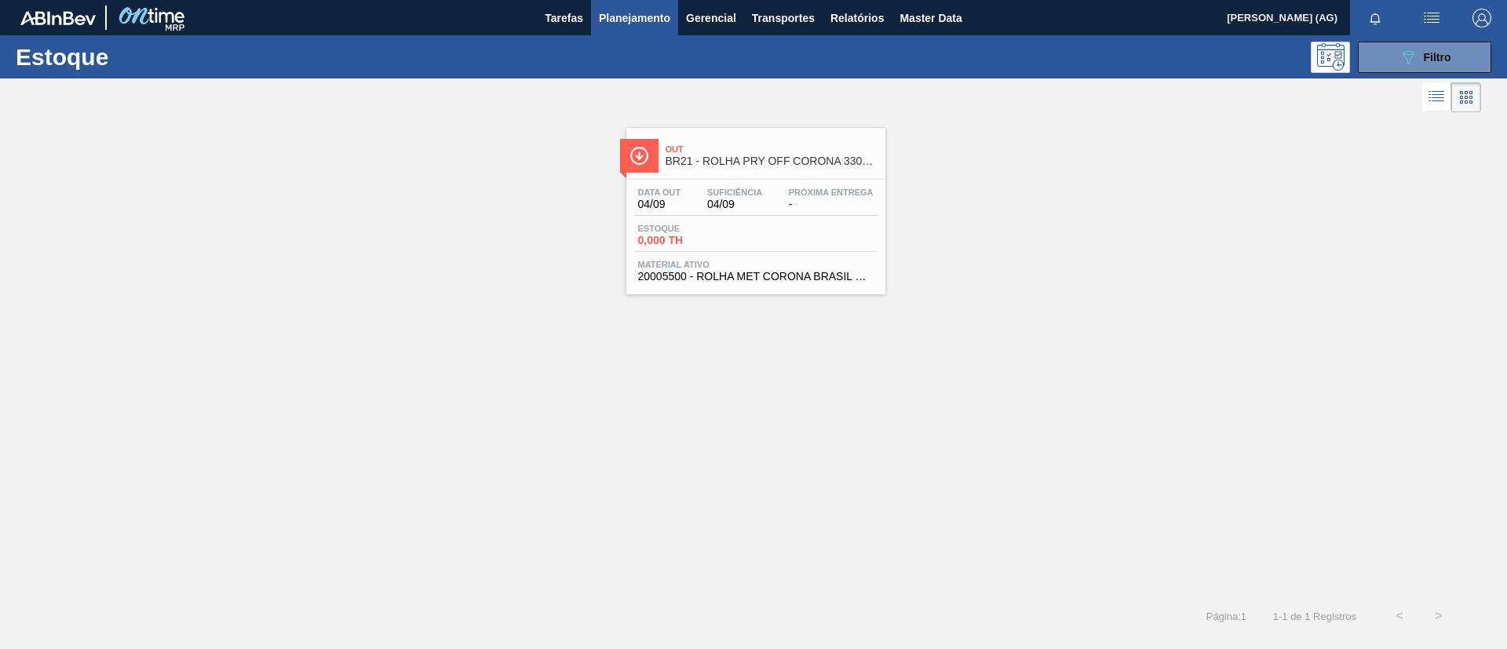
click at [634, 155] on img at bounding box center [640, 156] width 20 height 20
click at [1453, 42] on button "089F7B8B-B2A5-4AFE-B5C0-19BA573D28AC Filtro" at bounding box center [1424, 57] width 133 height 31
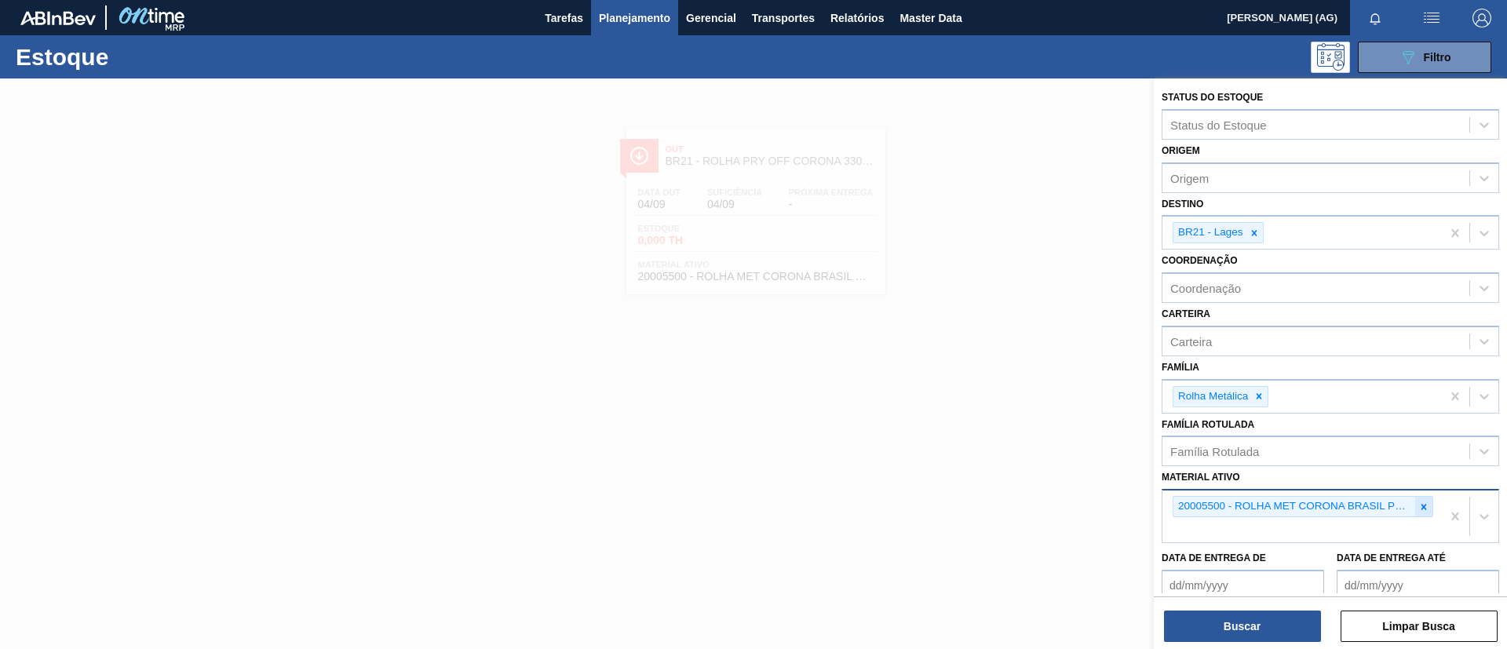
click at [1419, 506] on icon at bounding box center [1424, 507] width 11 height 11
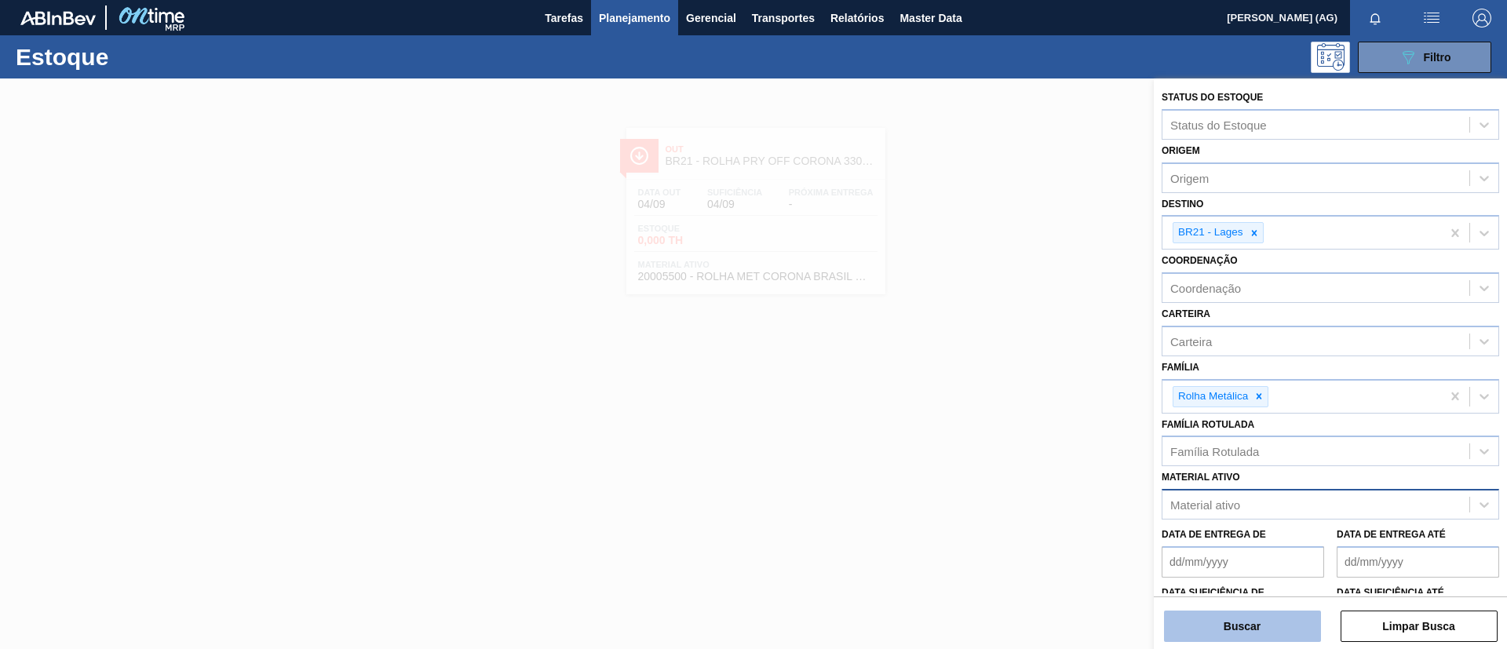
click at [1311, 633] on button "Buscar" at bounding box center [1242, 626] width 157 height 31
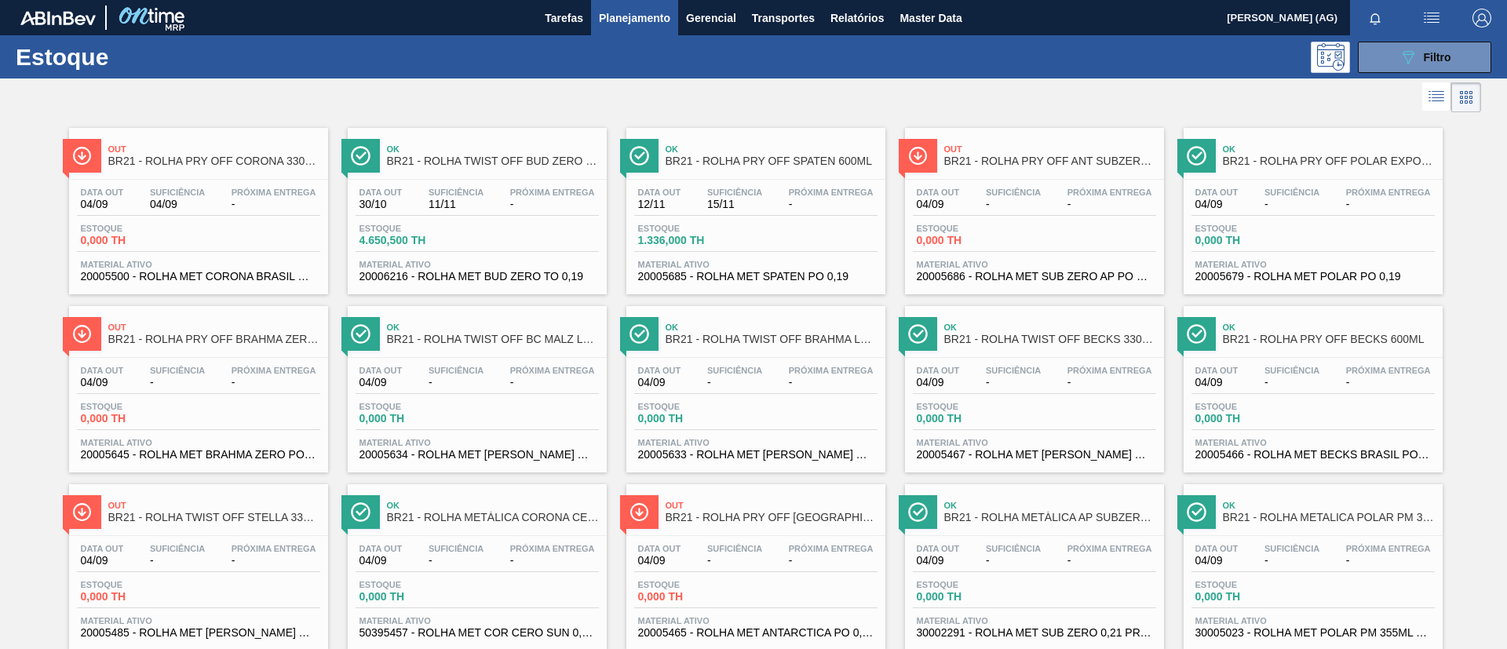
click at [475, 160] on span "BR21 - ROLHA TWIST OFF BUD ZERO 330ML" at bounding box center [493, 161] width 212 height 12
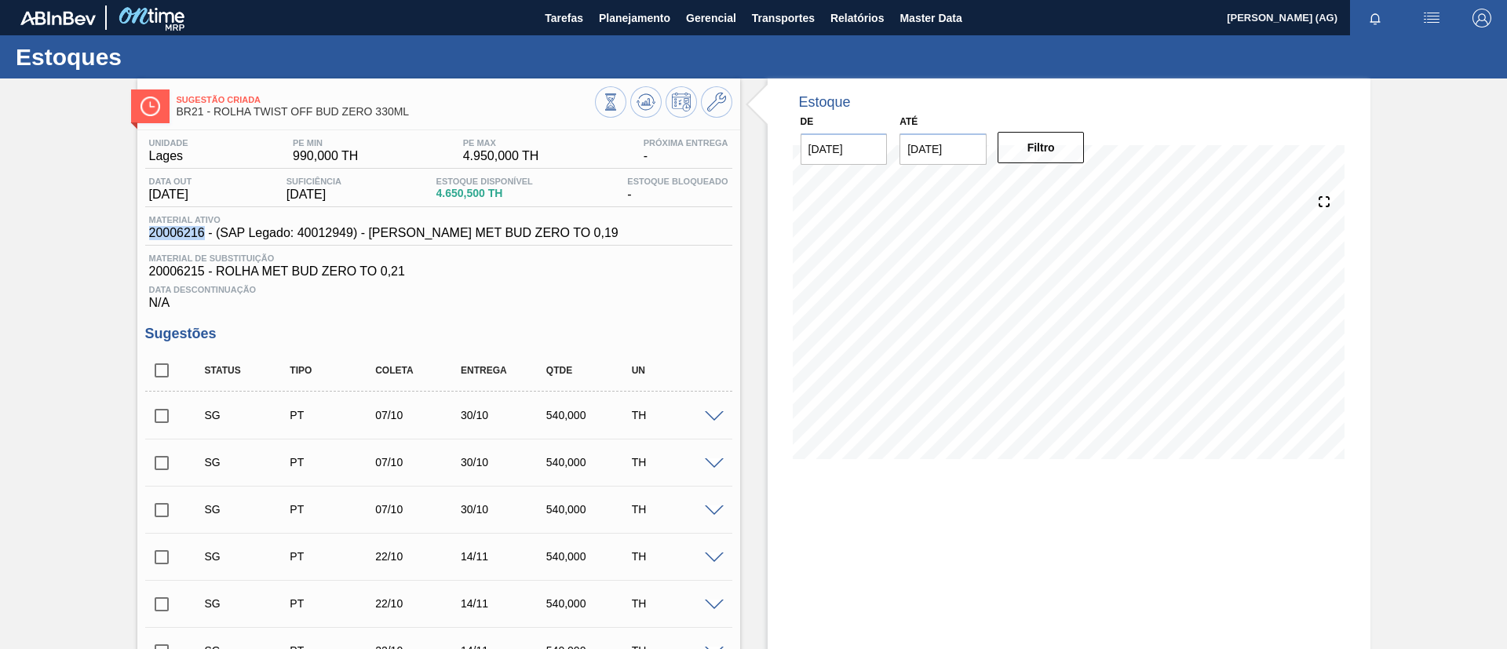
drag, startPoint x: 141, startPoint y: 236, endPoint x: 205, endPoint y: 241, distance: 63.8
click at [205, 241] on div "Unidade Lages PE MIN 990,000 TH PE MAX 4.950,000 TH Próxima Entrega - Data out …" at bounding box center [438, 519] width 603 height 779
copy span "20006216"
drag, startPoint x: 661, startPoint y: 17, endPoint x: 642, endPoint y: 47, distance: 35.3
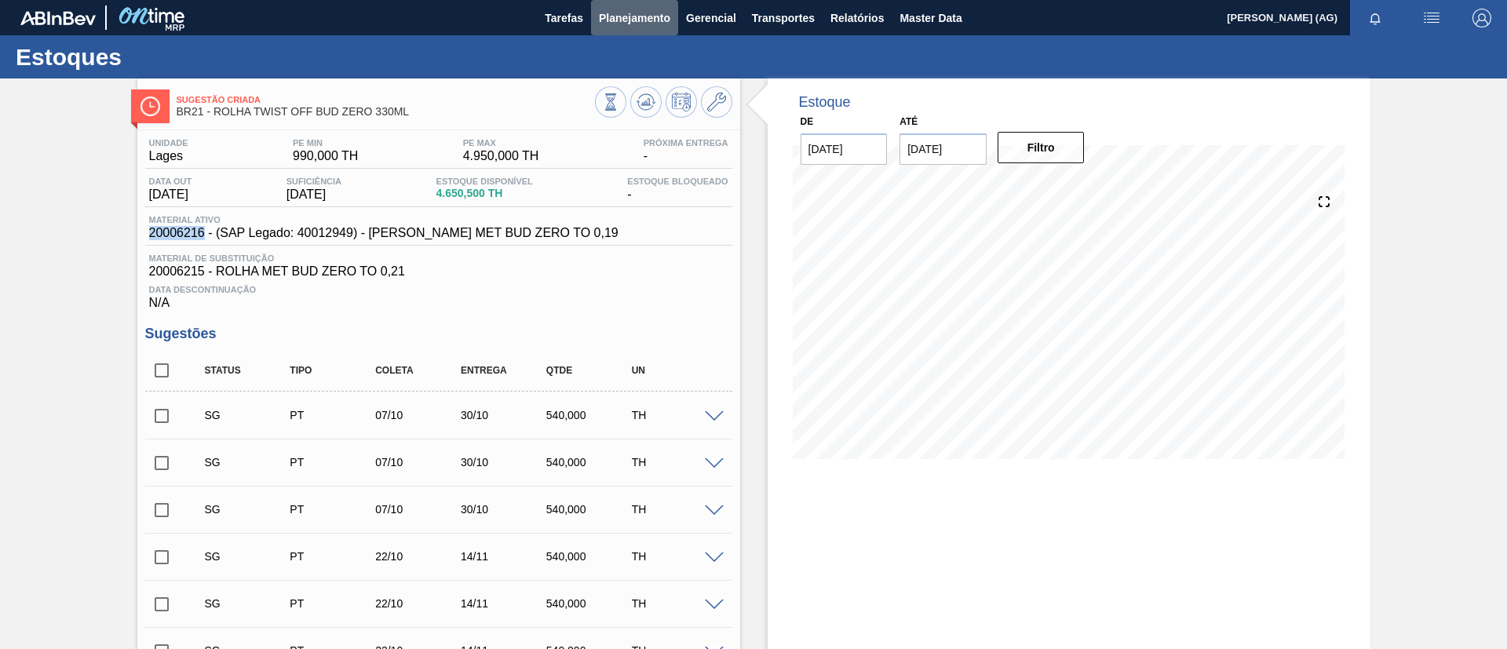
click at [661, 18] on span "Planejamento" at bounding box center [634, 18] width 71 height 19
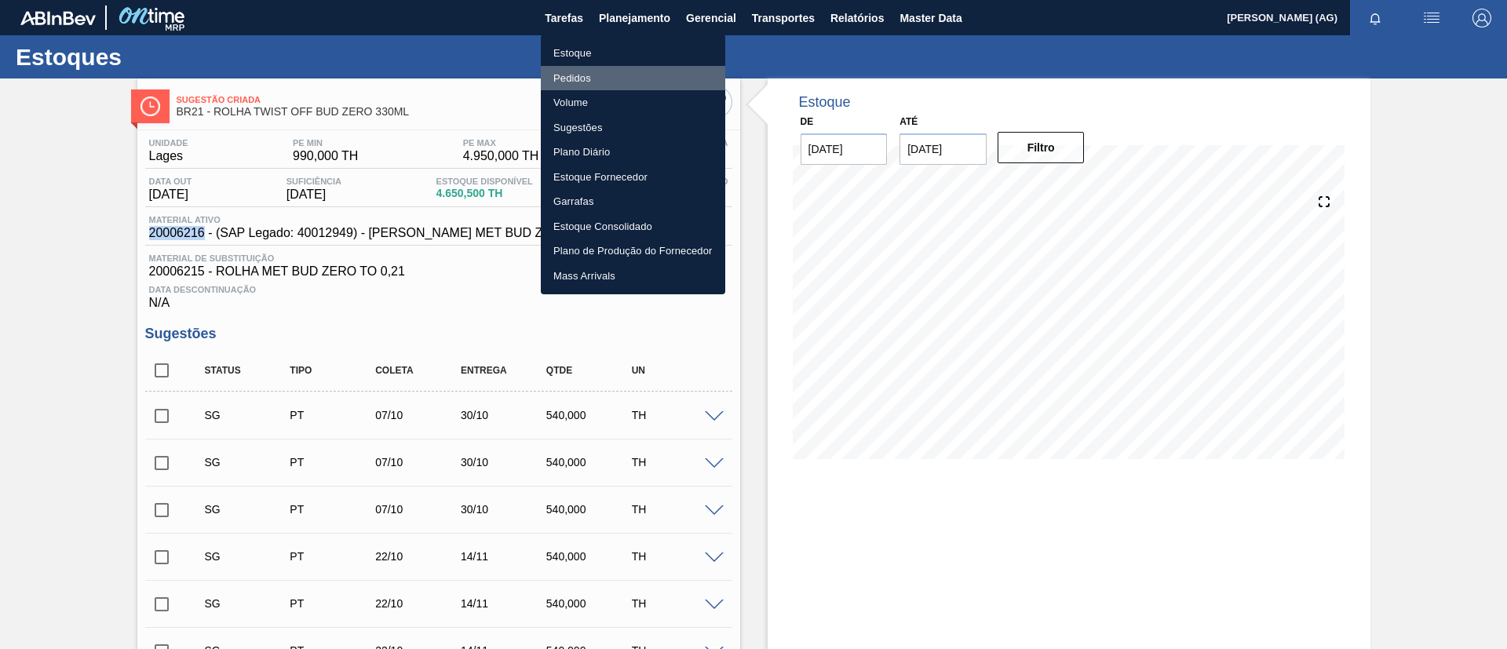
click at [608, 72] on li "Pedidos" at bounding box center [633, 78] width 185 height 25
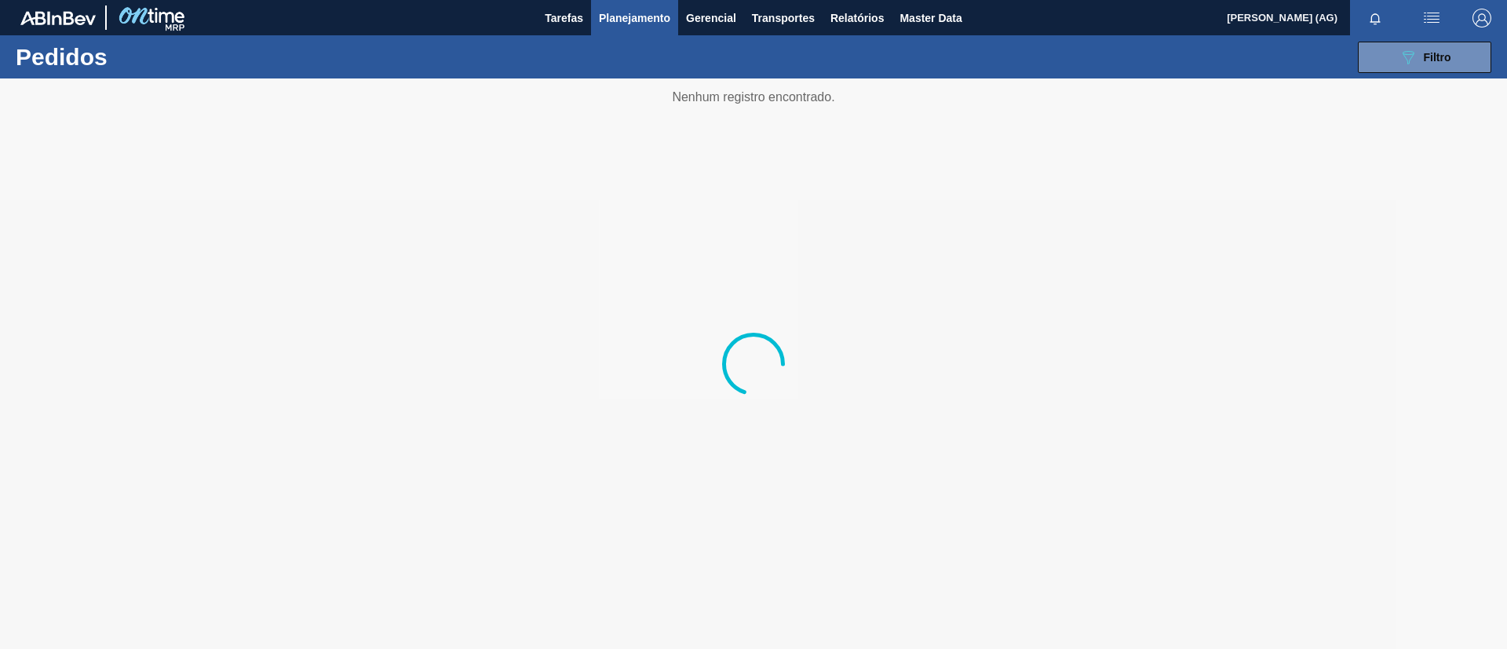
drag, startPoint x: 645, startPoint y: 23, endPoint x: 632, endPoint y: 36, distance: 18.9
click at [646, 24] on span "Planejamento" at bounding box center [634, 18] width 71 height 19
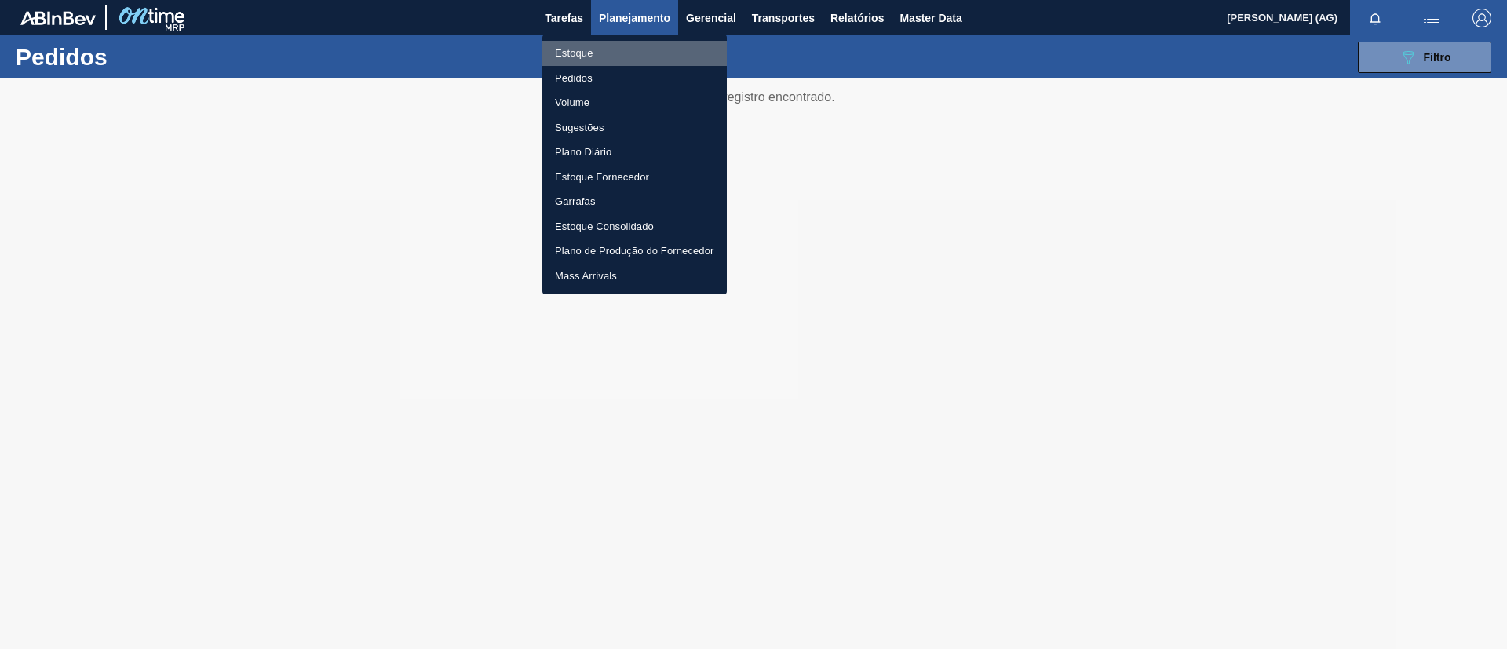
click at [613, 53] on li "Estoque" at bounding box center [635, 53] width 185 height 25
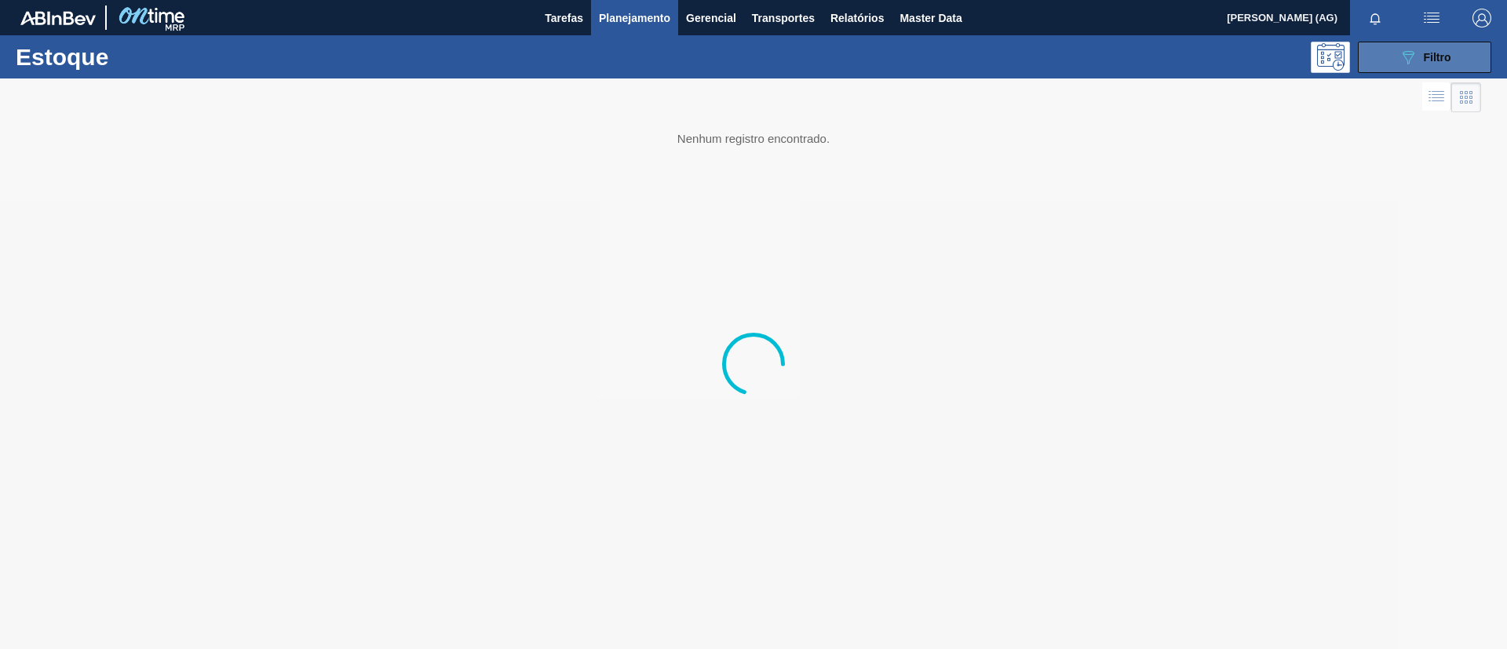
click at [1452, 51] on button "089F7B8B-B2A5-4AFE-B5C0-19BA573D28AC Filtro" at bounding box center [1424, 57] width 133 height 31
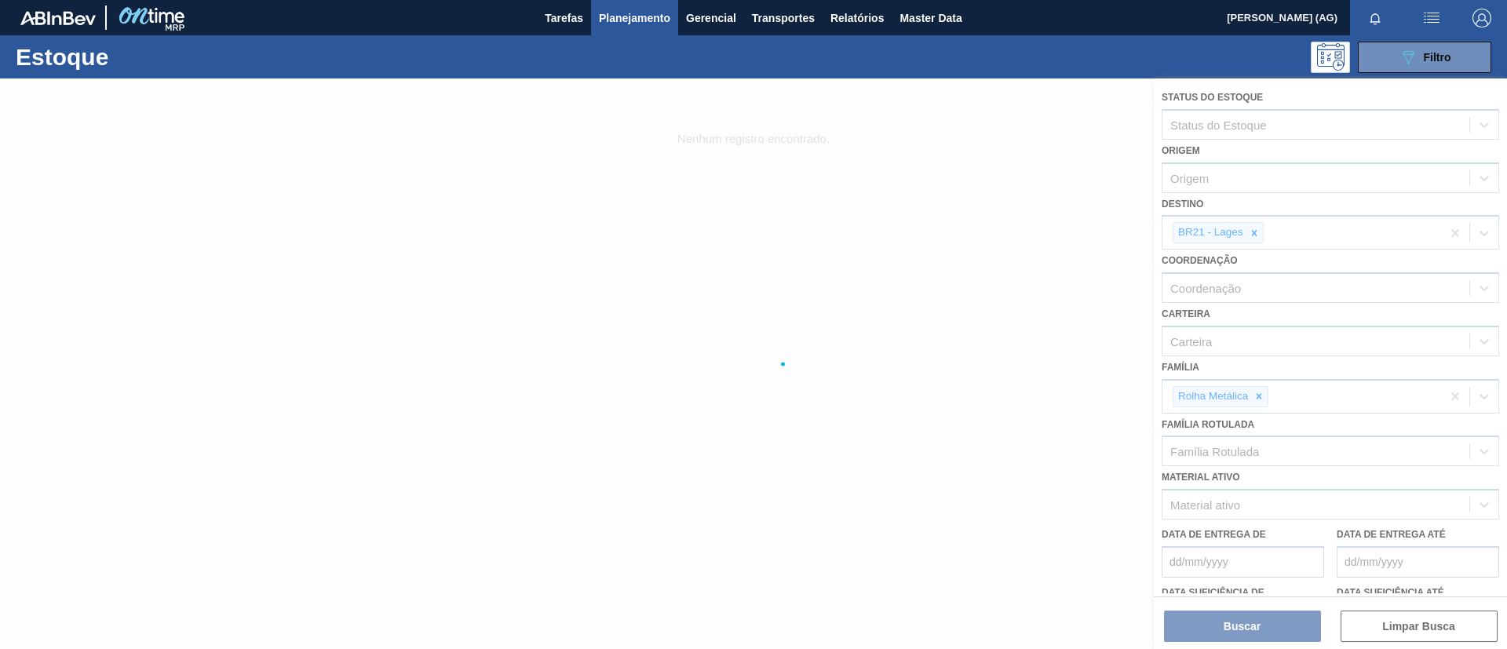
click at [1262, 236] on div at bounding box center [753, 364] width 1507 height 571
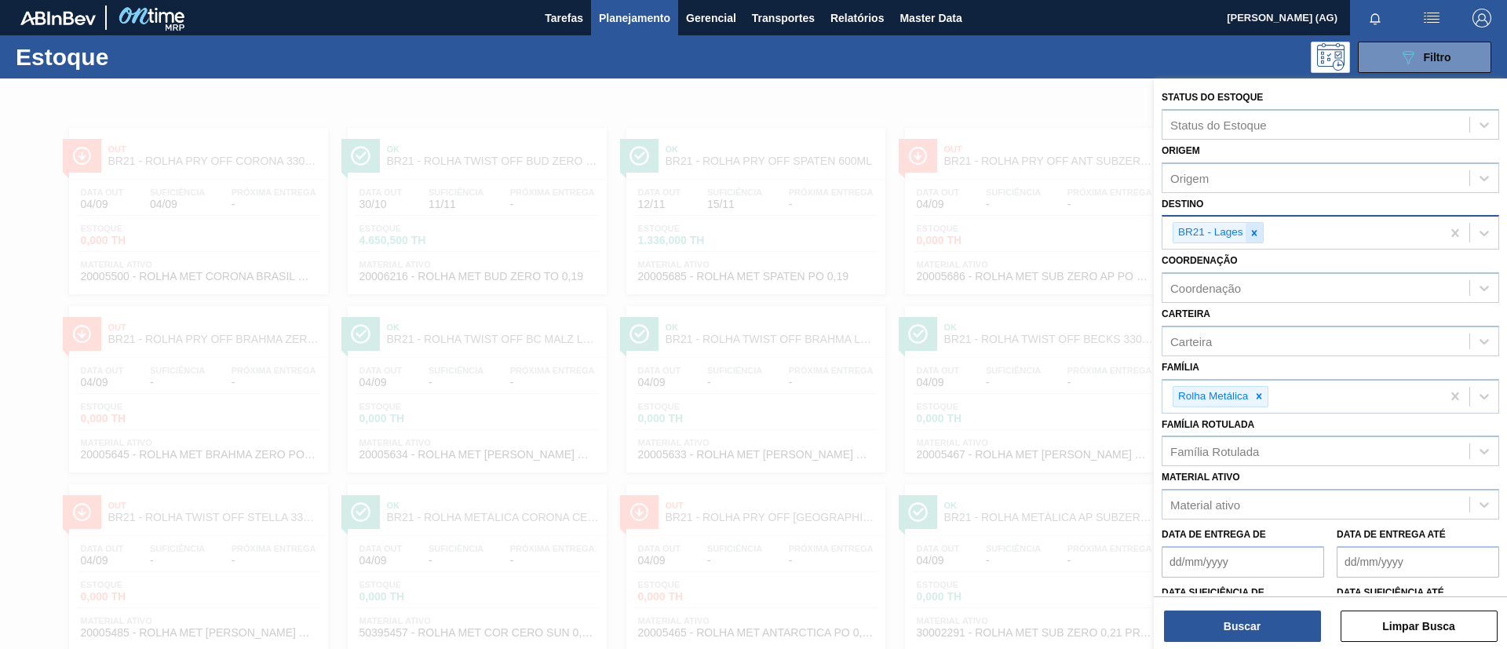
click at [1259, 236] on icon at bounding box center [1254, 233] width 11 height 11
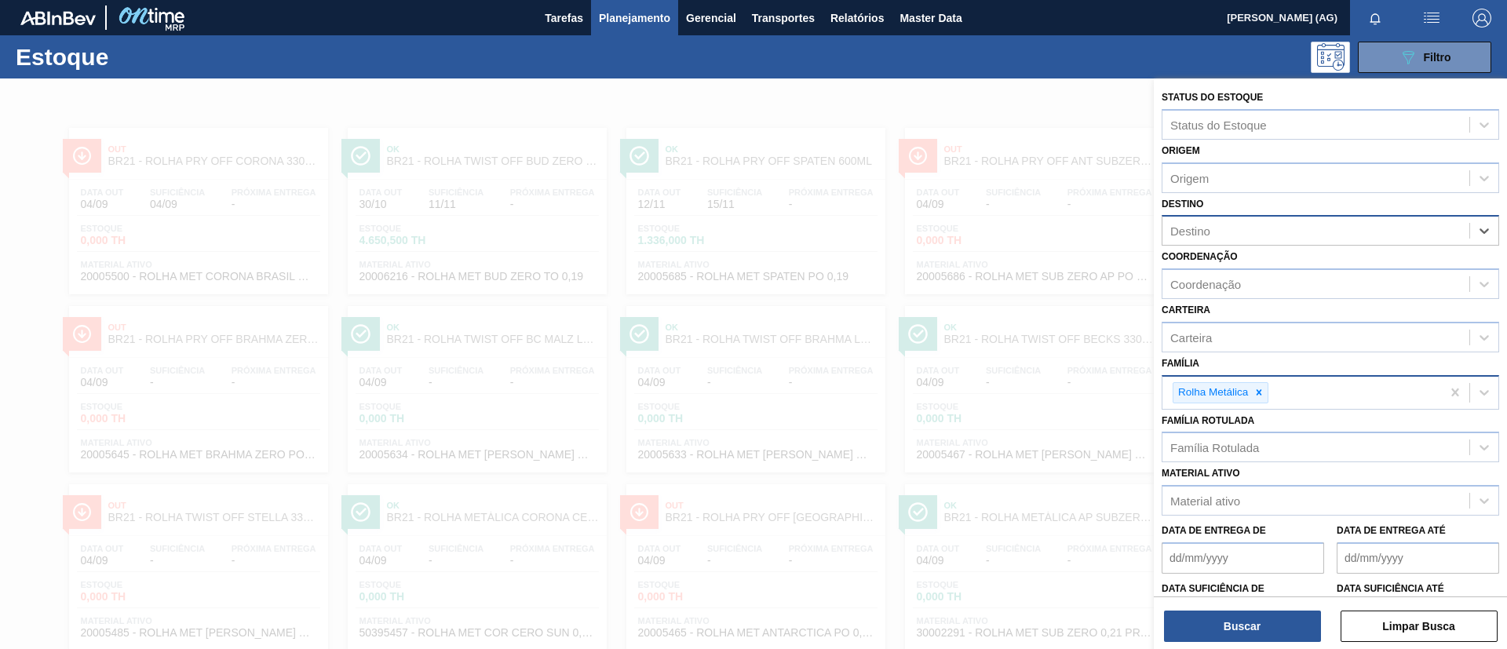
click at [1265, 393] on div at bounding box center [1259, 393] width 17 height 20
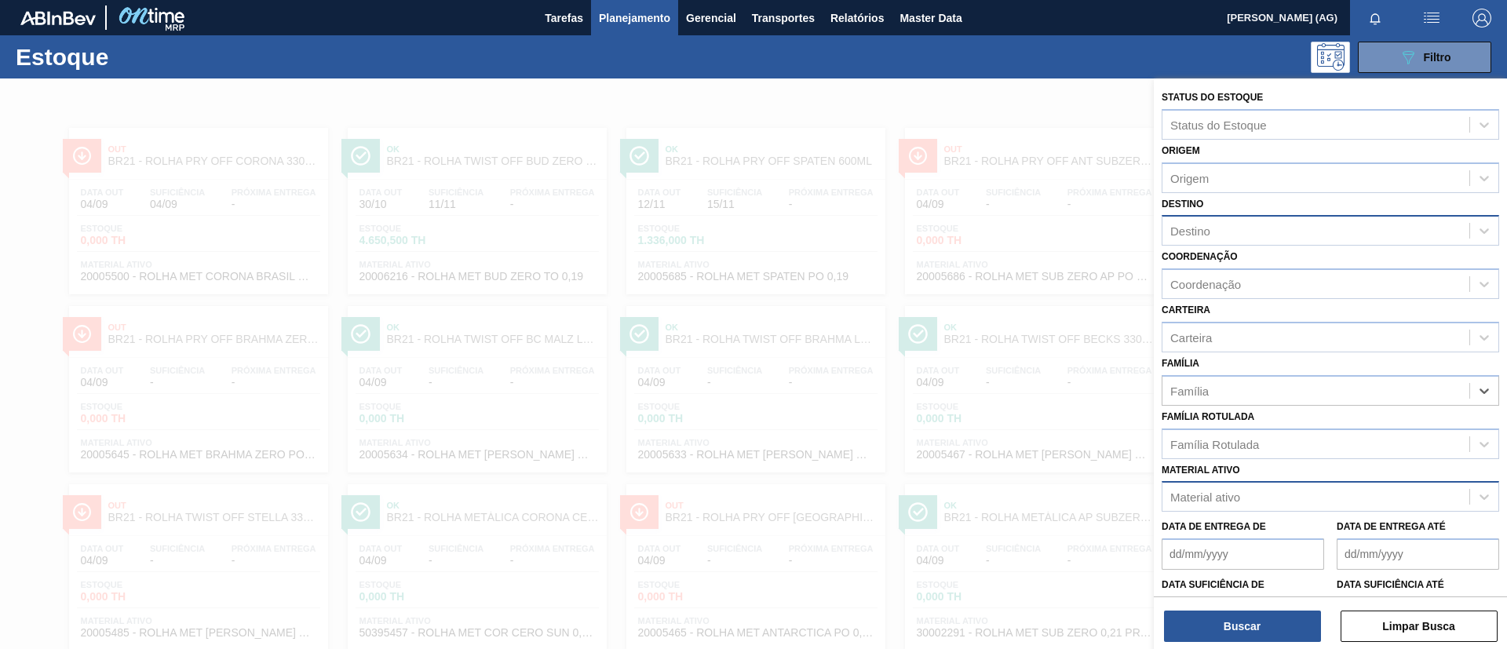
click at [1247, 492] on div "Material ativo" at bounding box center [1316, 497] width 307 height 23
paste ativo "20006216"
type ativo "20006216"
click at [1249, 495] on div "Material ativo" at bounding box center [1316, 497] width 307 height 23
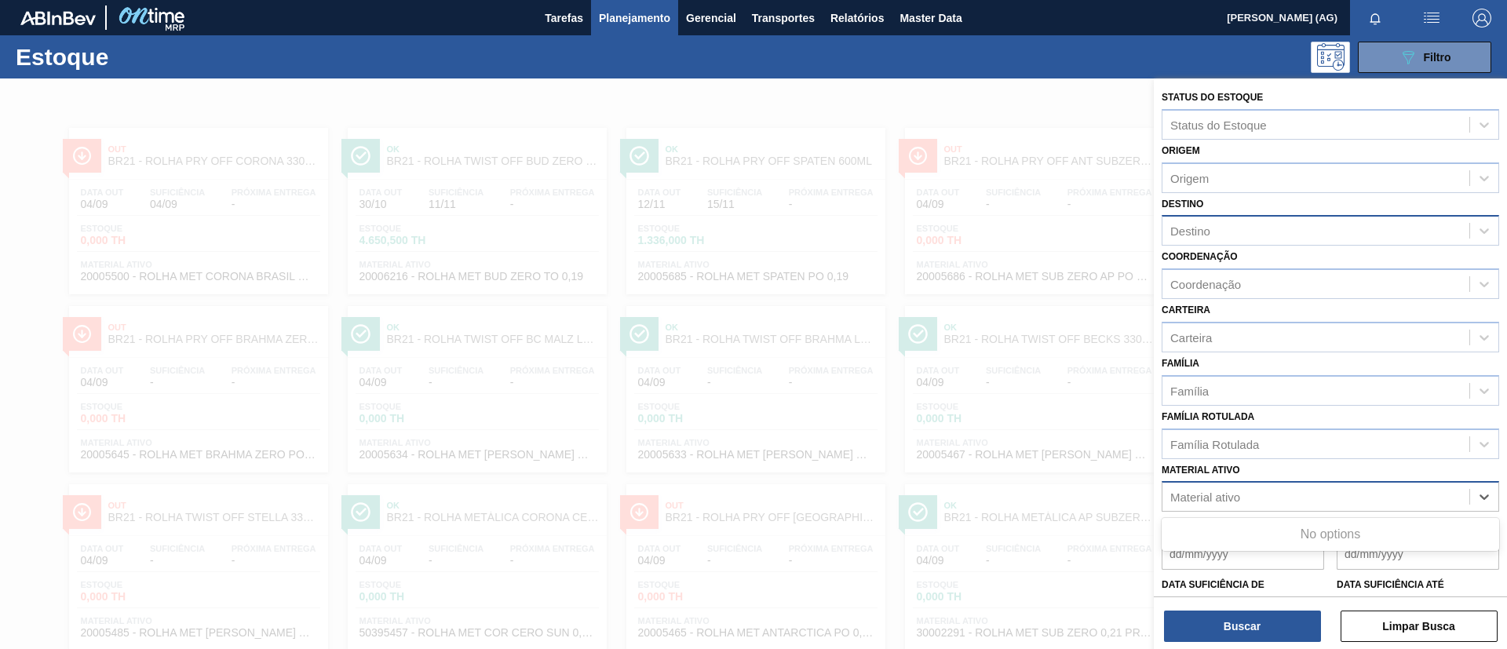
paste ativo "20006216"
type ativo "20006216"
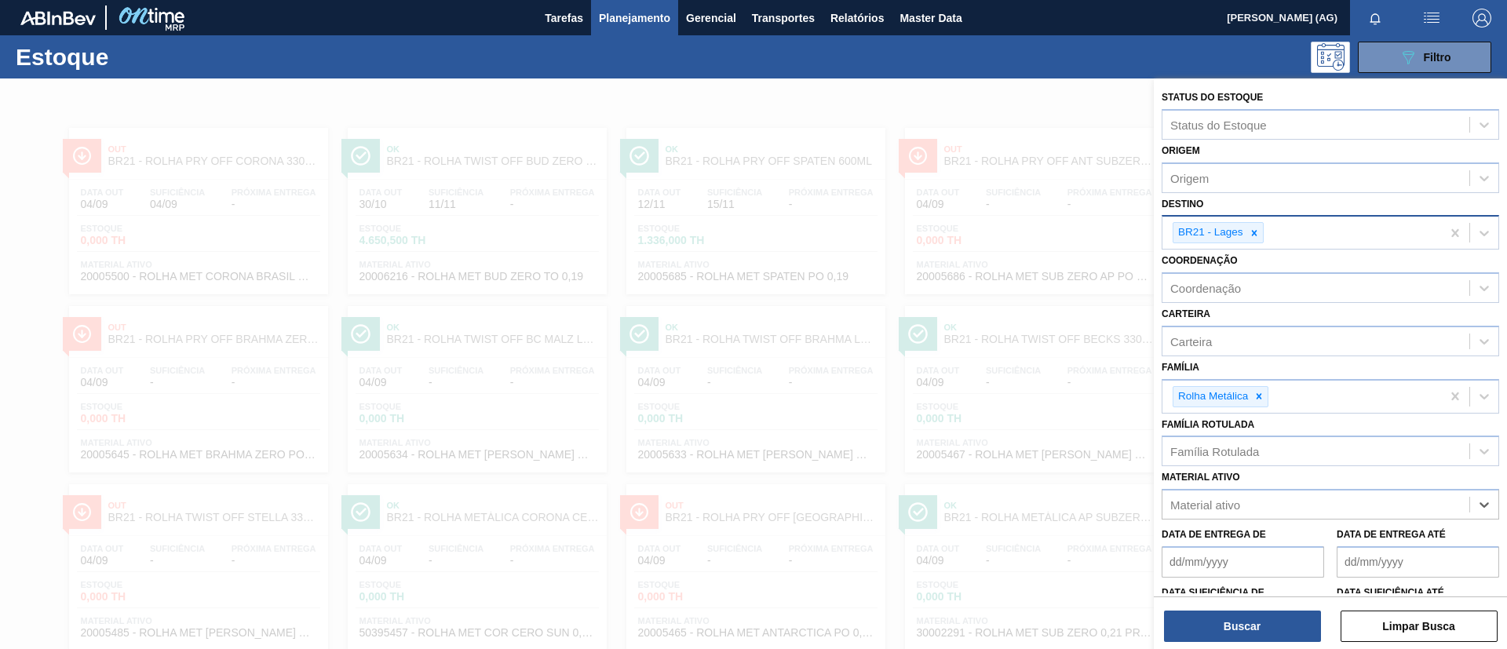
click at [105, 63] on h1 "Estoque" at bounding box center [133, 57] width 235 height 18
click at [1364, 44] on button "089F7B8B-B2A5-4AFE-B5C0-19BA573D28AC Filtro" at bounding box center [1424, 57] width 133 height 31
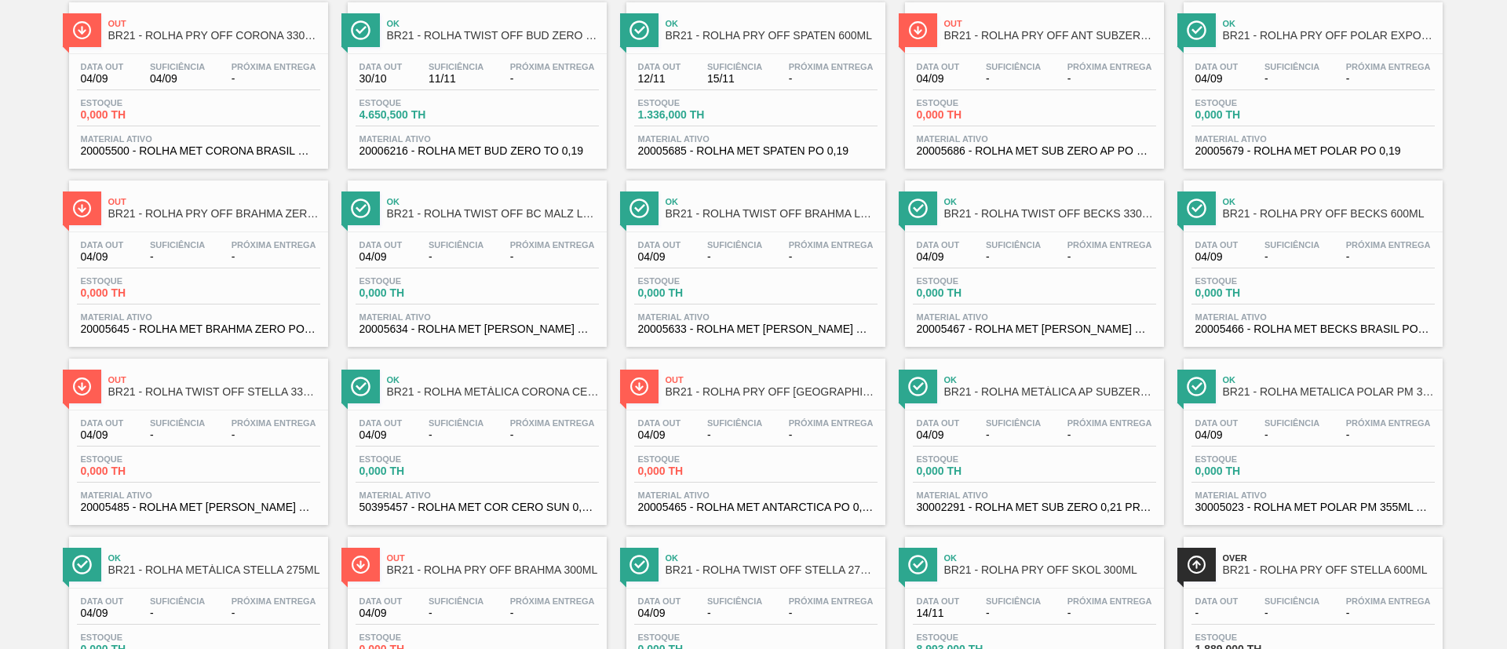
scroll to position [236, 0]
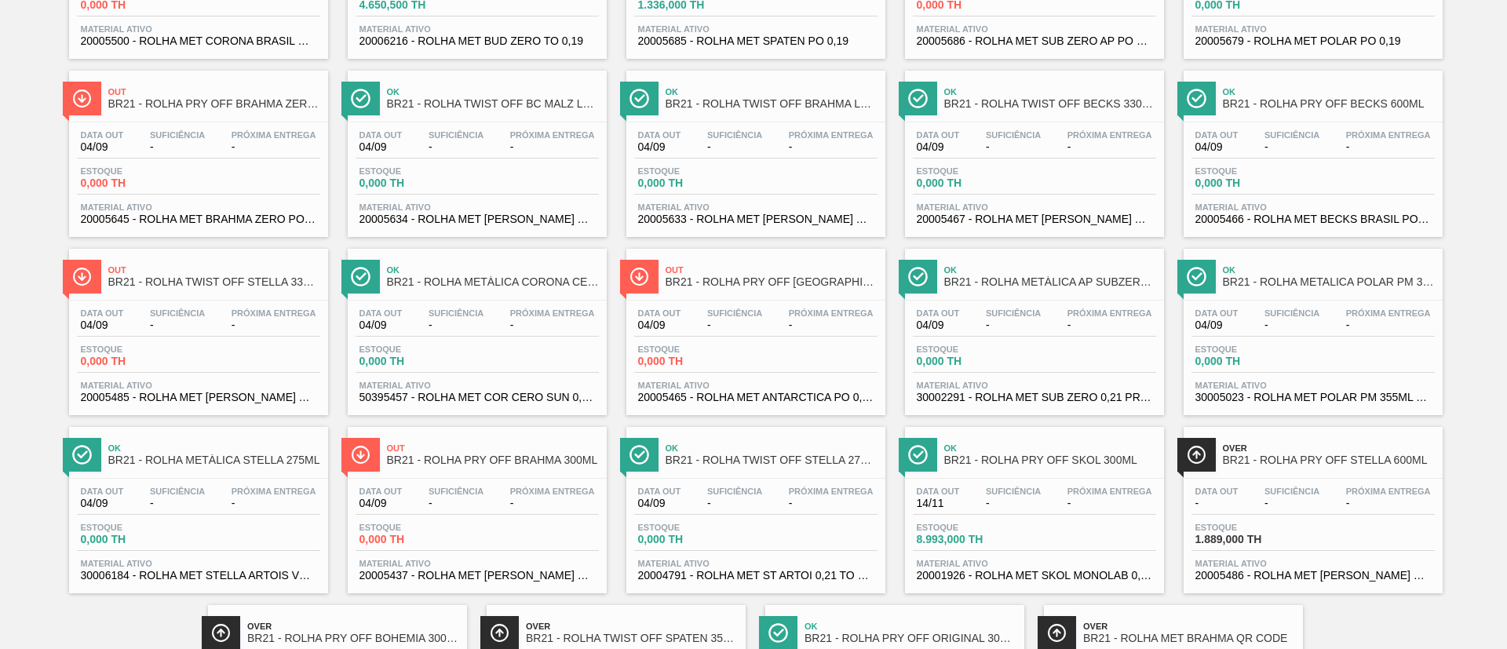
click at [548, 276] on span "BR21 - ROLHA METÁLICA CORONA CERO" at bounding box center [493, 282] width 212 height 12
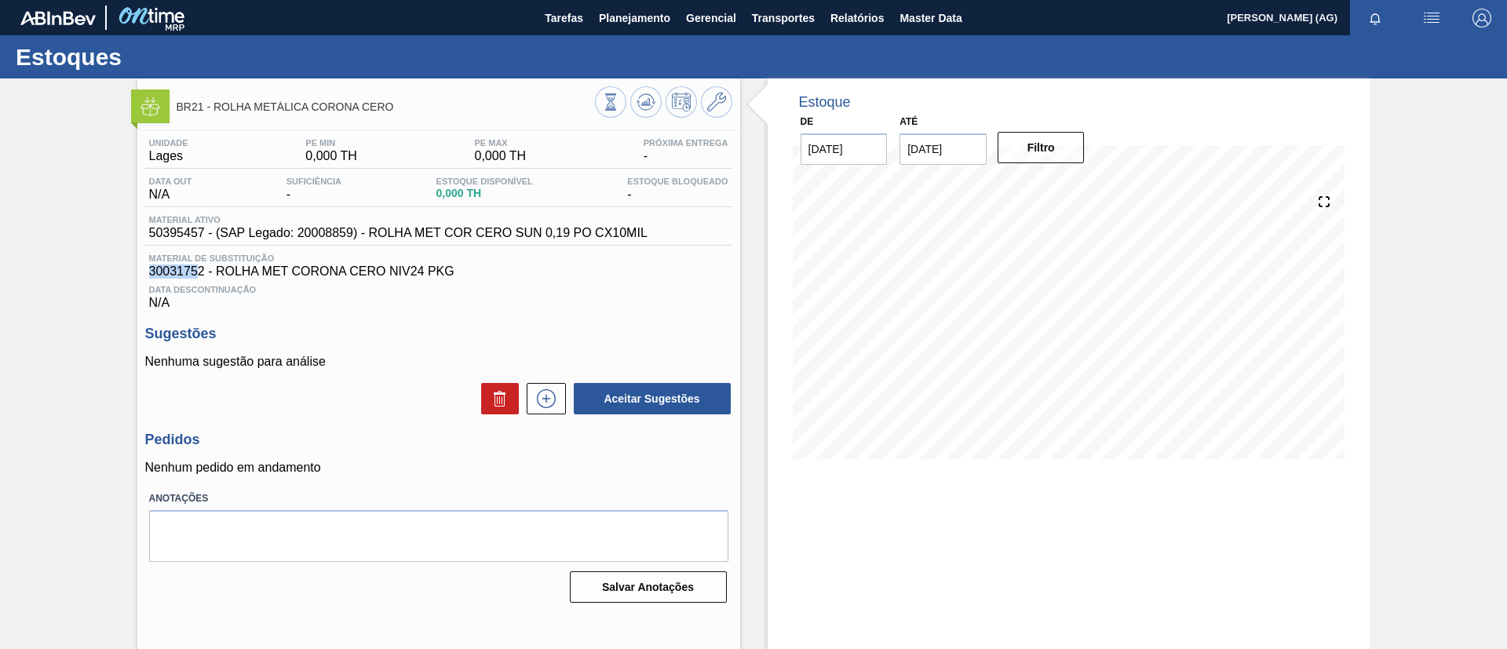
drag, startPoint x: 143, startPoint y: 272, endPoint x: 199, endPoint y: 273, distance: 56.5
click at [199, 273] on div "Unidade Lages PE MIN 0,000 TH PE MAX 0,000 TH Próxima Entrega - Data out N/A Su…" at bounding box center [438, 369] width 603 height 478
drag, startPoint x: 294, startPoint y: 235, endPoint x: 352, endPoint y: 241, distance: 58.4
click at [352, 241] on div "Material ativo 50395457 - (SAP Legado: 20008859) - ROLHA MET COR CERO SUN 0,19 …" at bounding box center [438, 230] width 587 height 31
copy span "20008859"
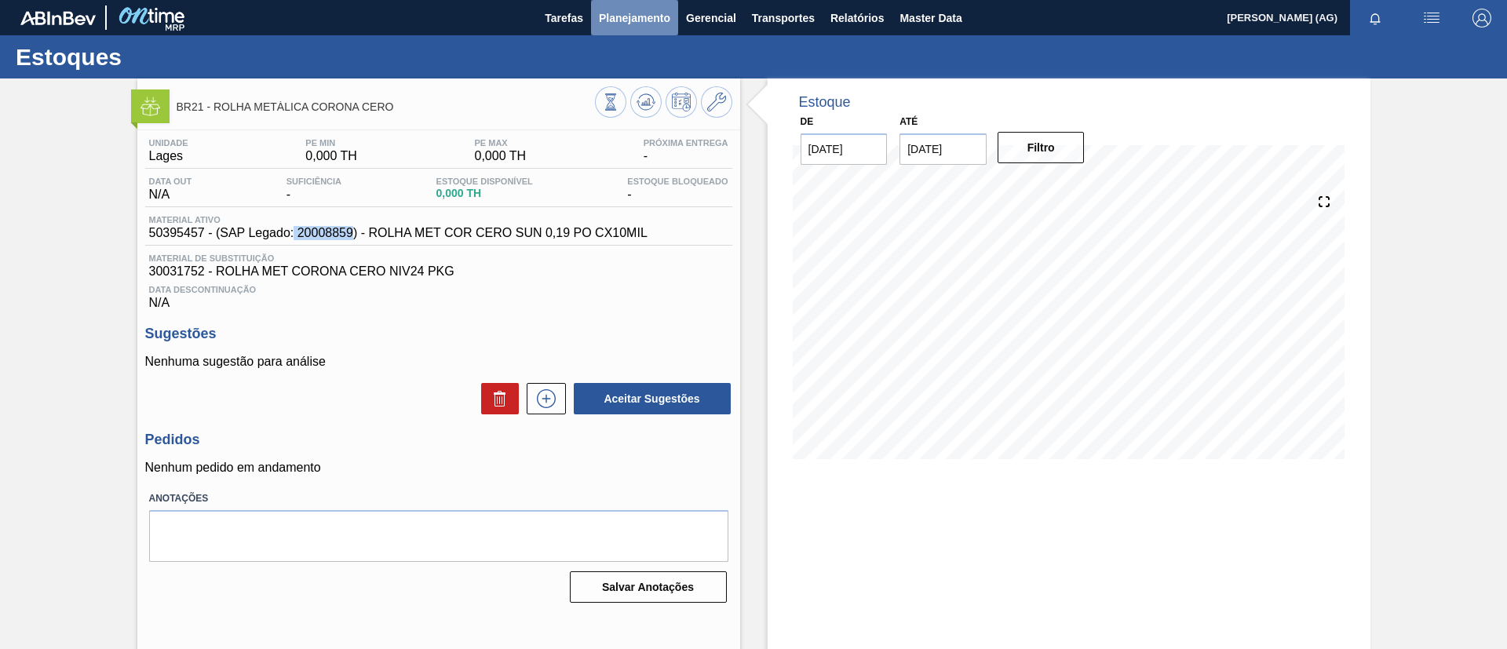
click at [634, 28] on button "Planejamento" at bounding box center [634, 17] width 87 height 35
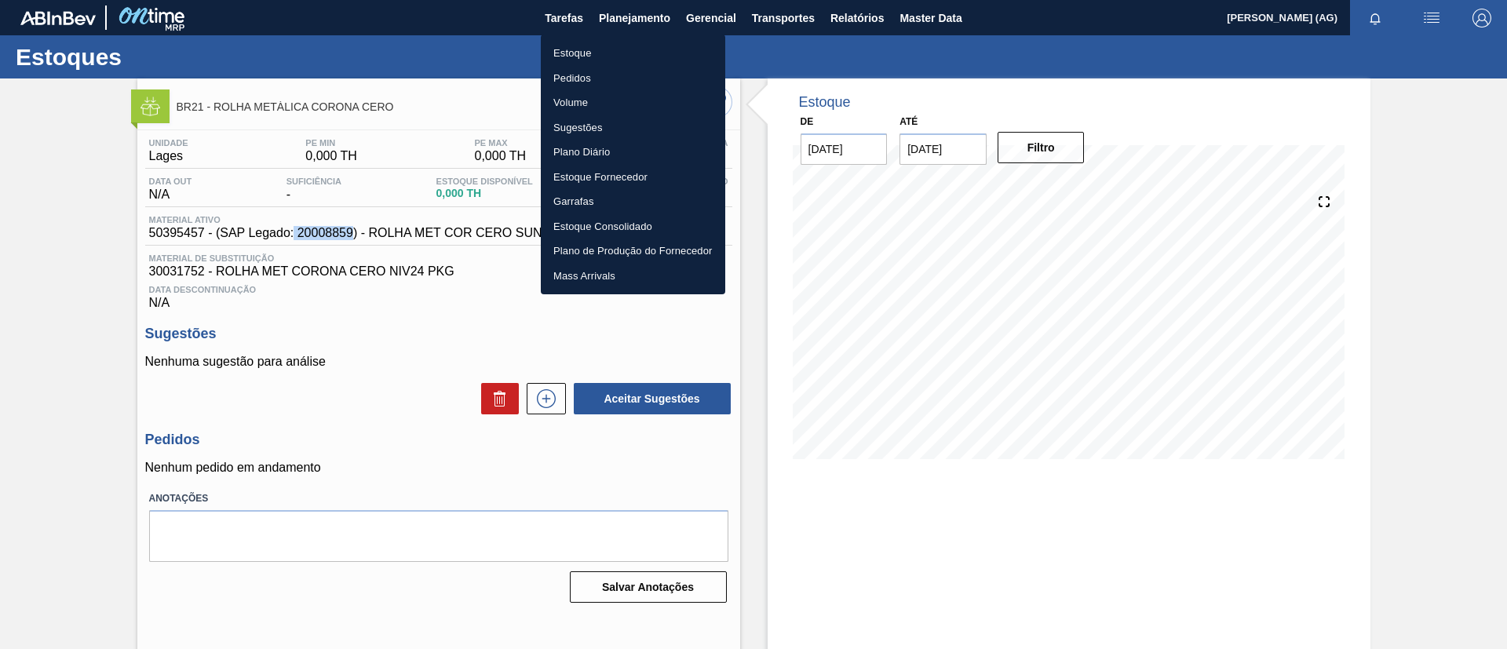
click at [592, 57] on li "Estoque" at bounding box center [633, 53] width 185 height 25
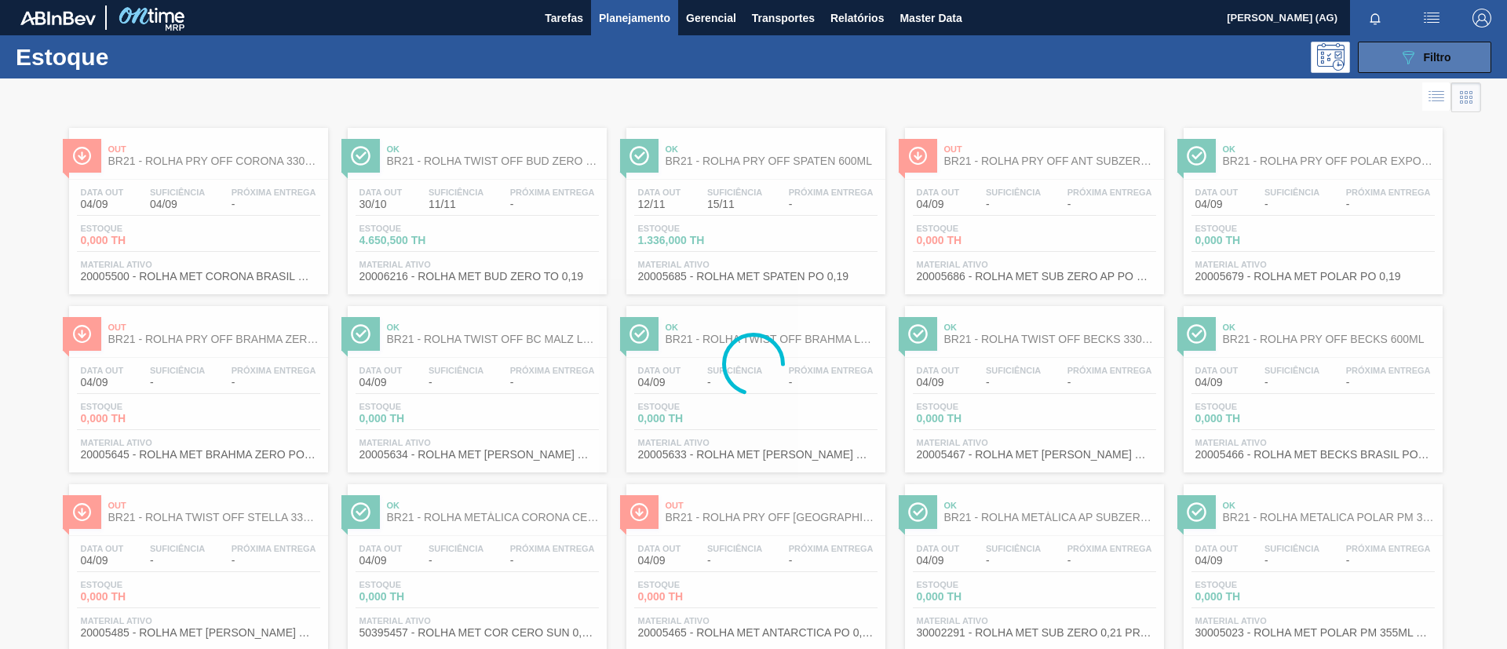
click at [1460, 68] on button "089F7B8B-B2A5-4AFE-B5C0-19BA573D28AC Filtro" at bounding box center [1424, 57] width 133 height 31
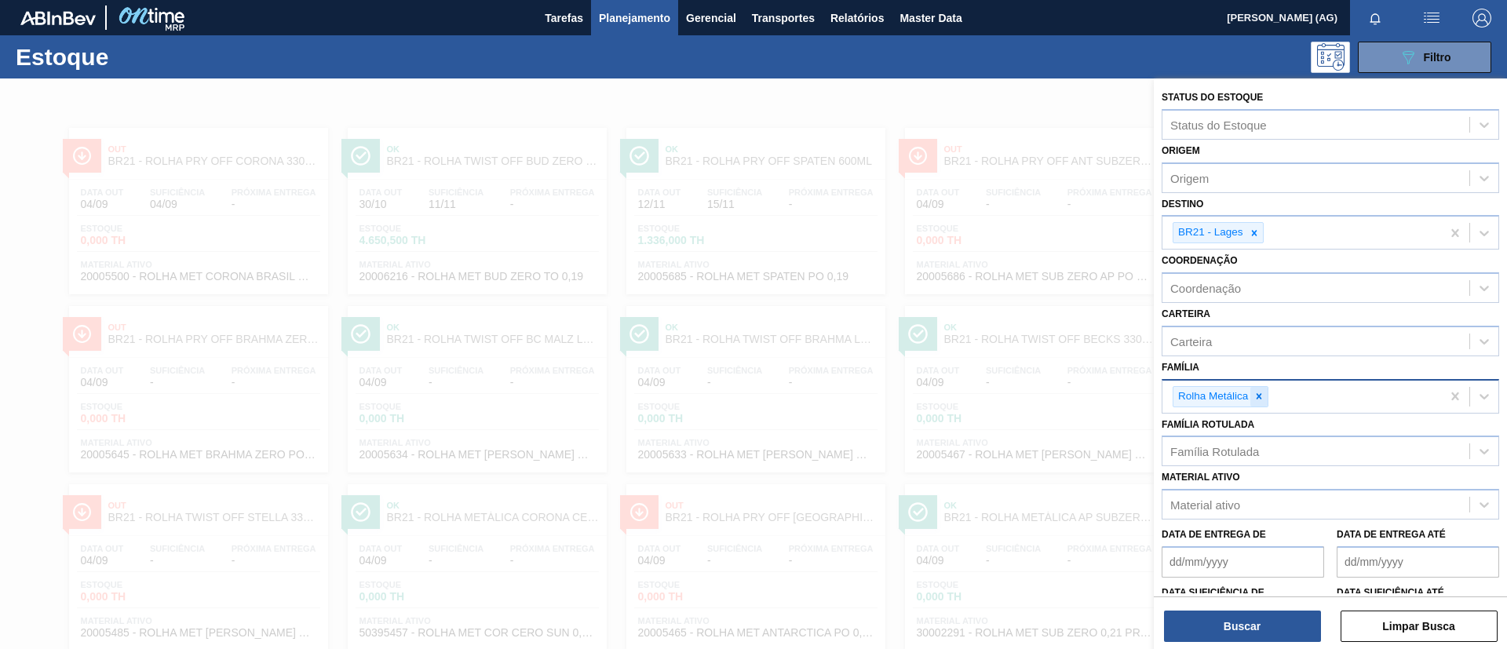
click at [1262, 396] on icon at bounding box center [1259, 396] width 11 height 11
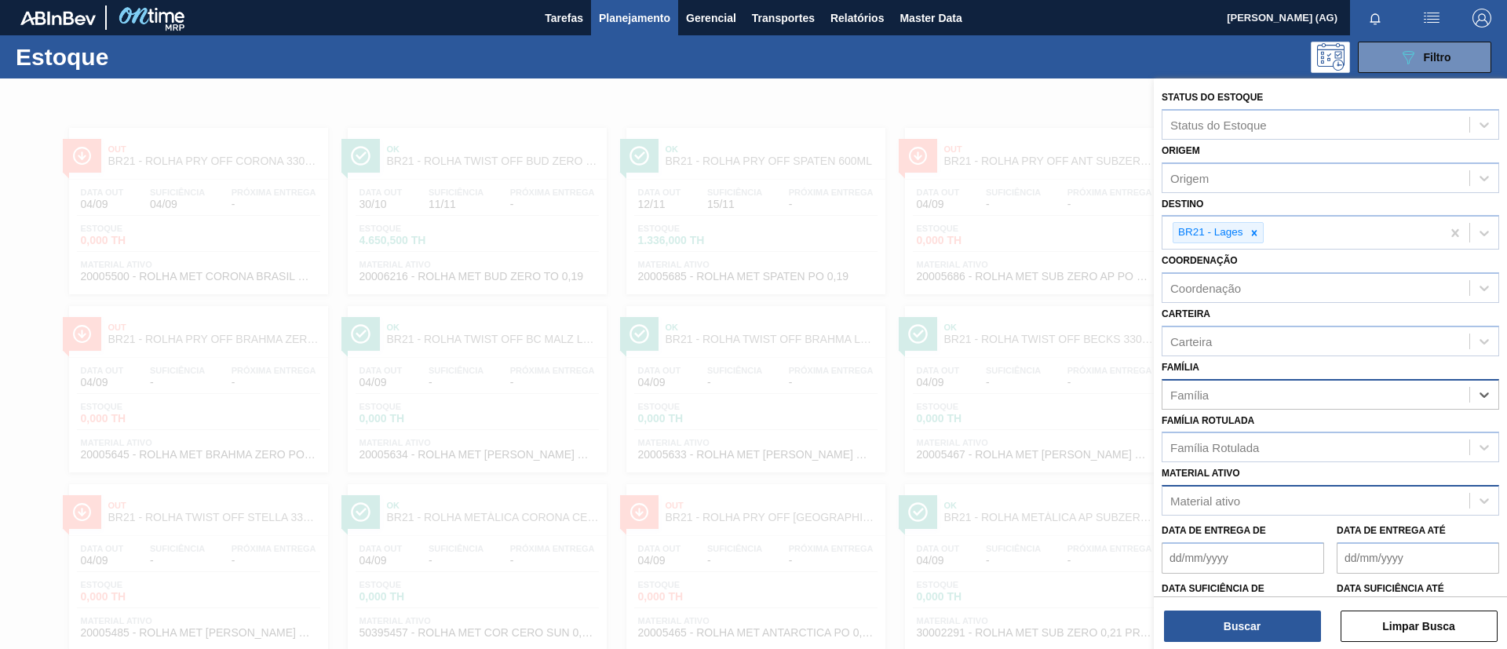
click at [1212, 501] on div "Material ativo" at bounding box center [1206, 501] width 70 height 13
paste ativo "20008859"
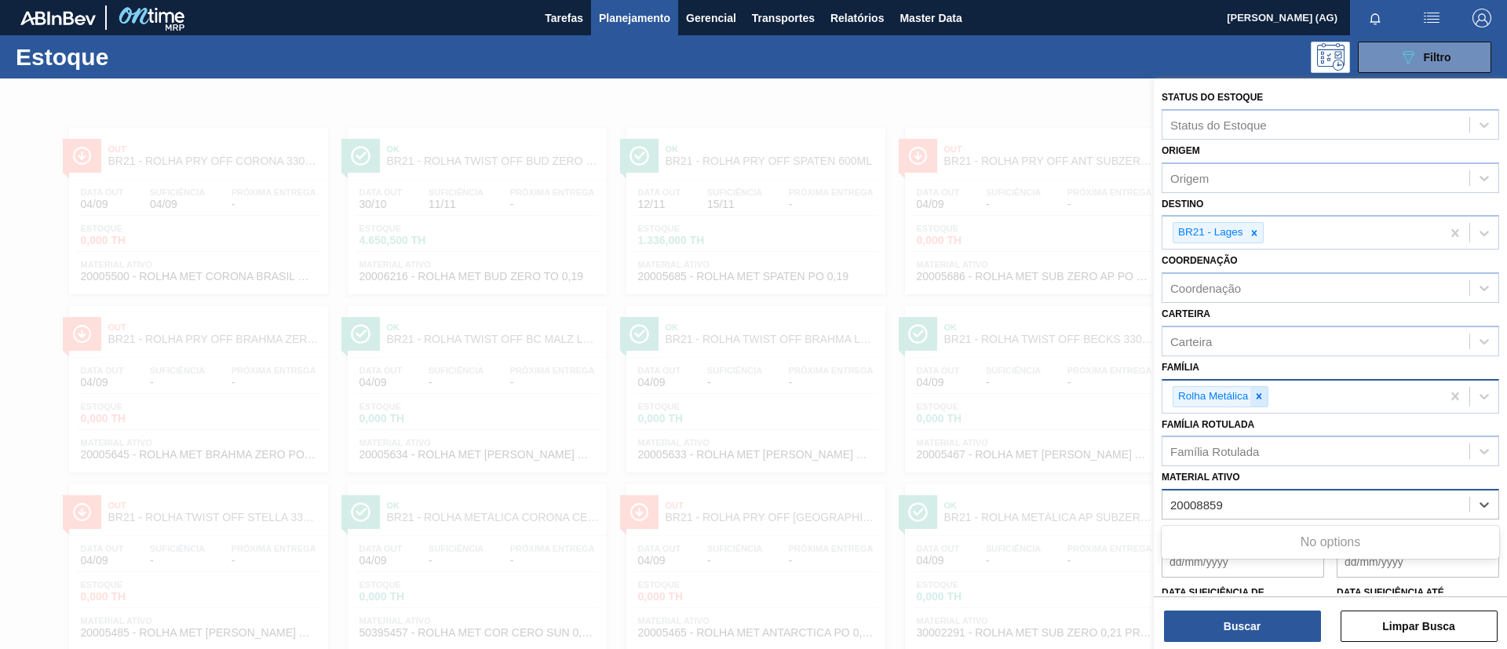
click at [1255, 392] on icon at bounding box center [1259, 396] width 11 height 11
type ativo "20008859"
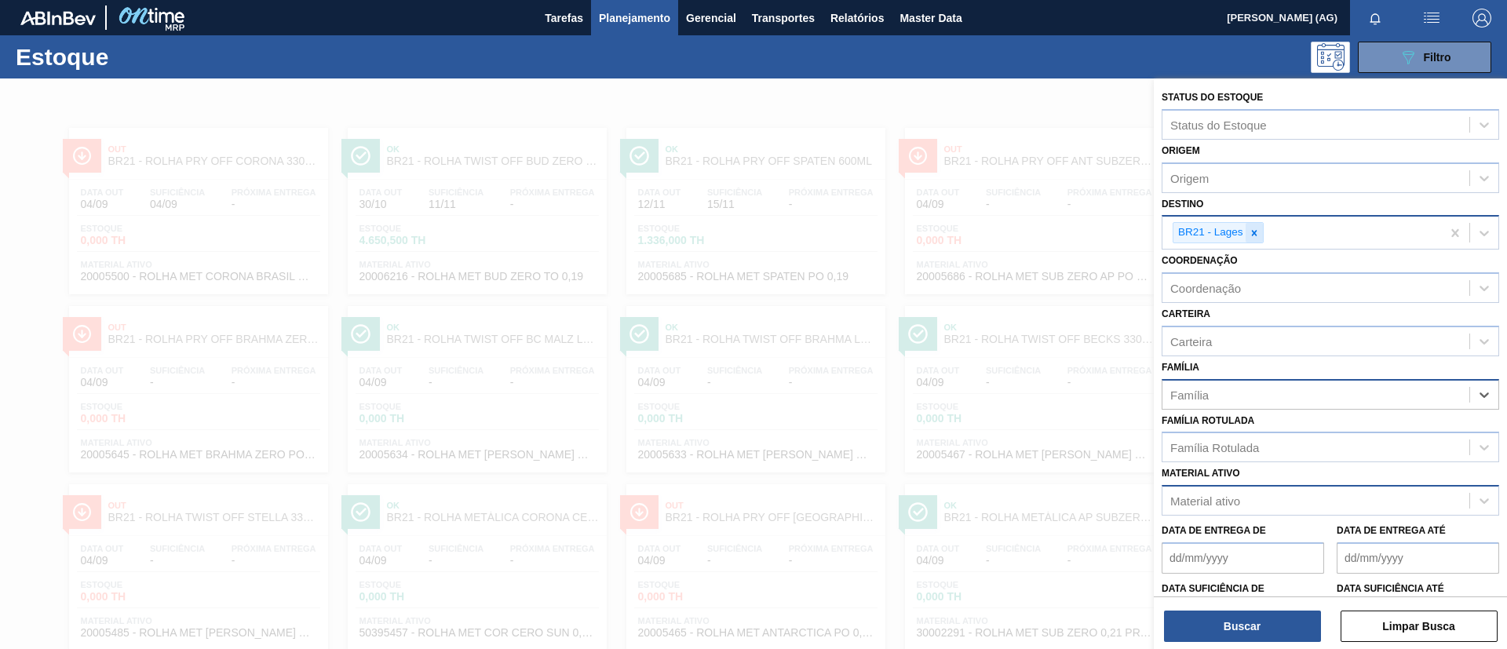
click at [1253, 232] on icon at bounding box center [1254, 233] width 11 height 11
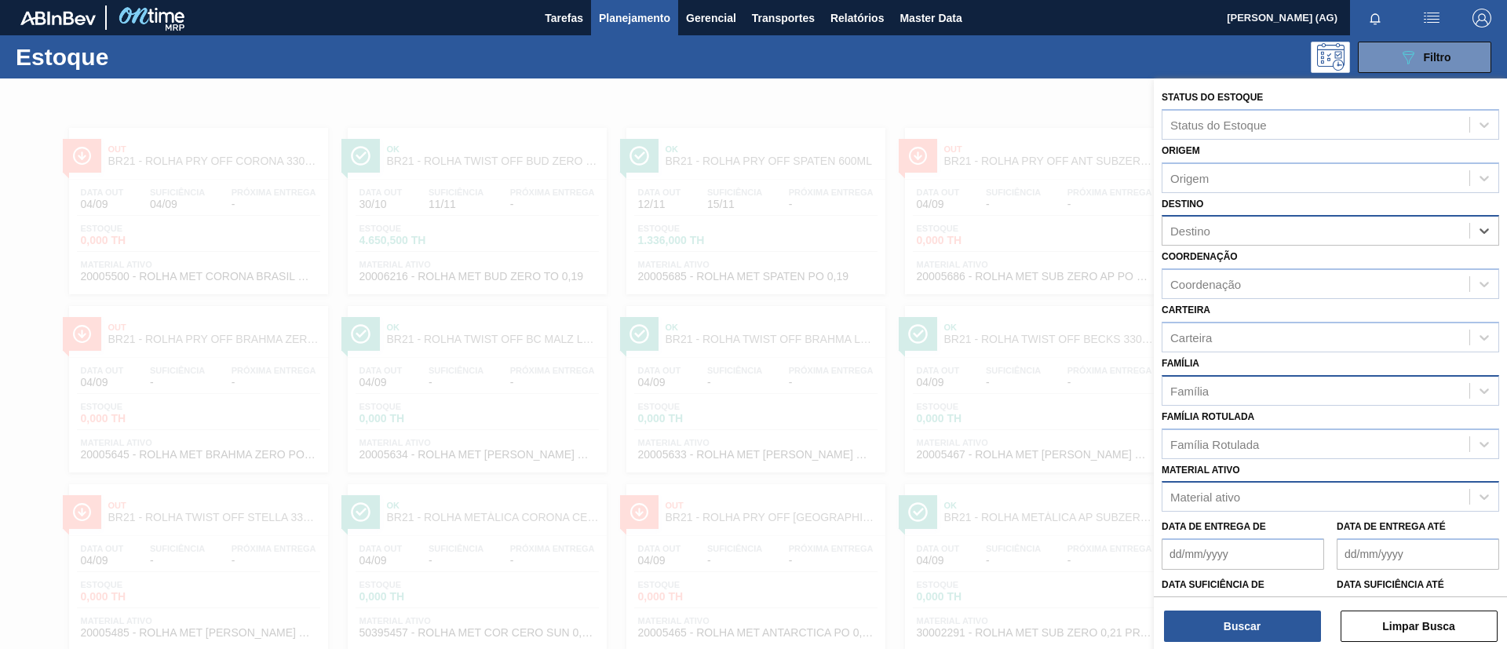
click at [1228, 500] on div "Material ativo" at bounding box center [1206, 497] width 70 height 13
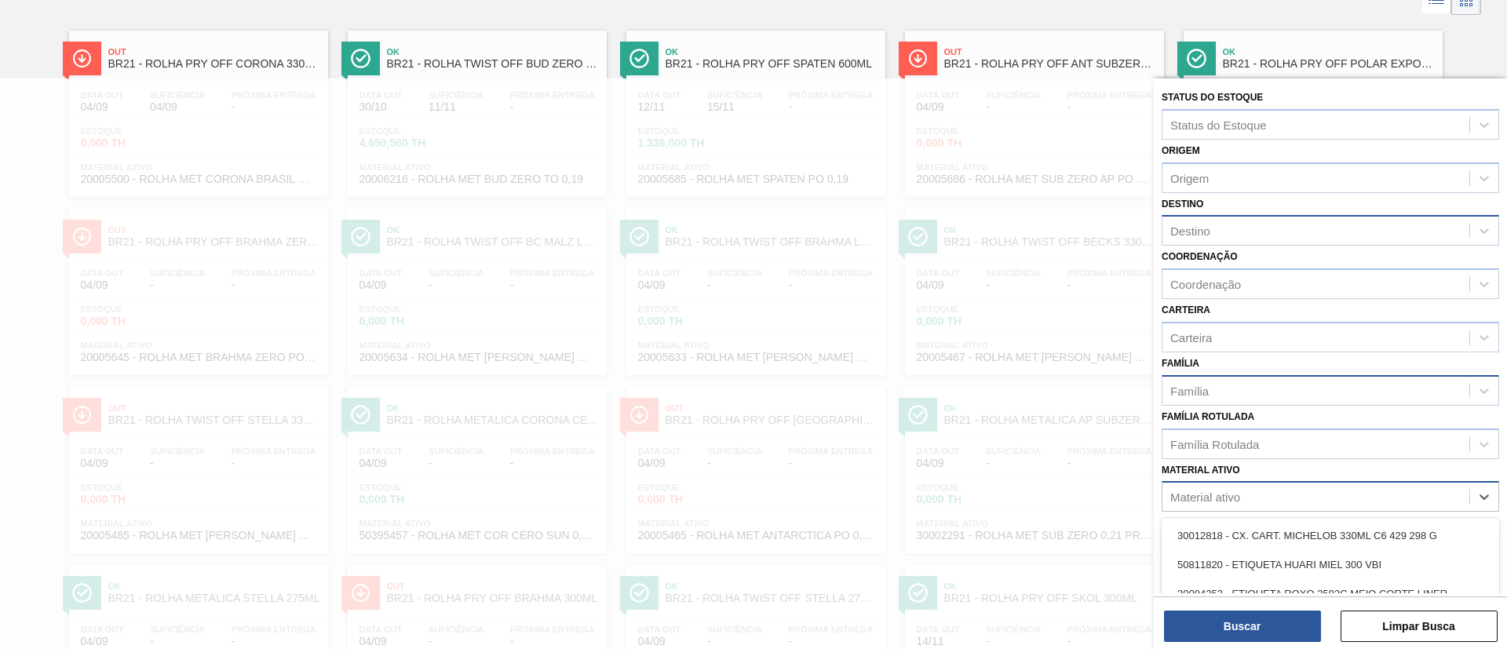
scroll to position [111, 0]
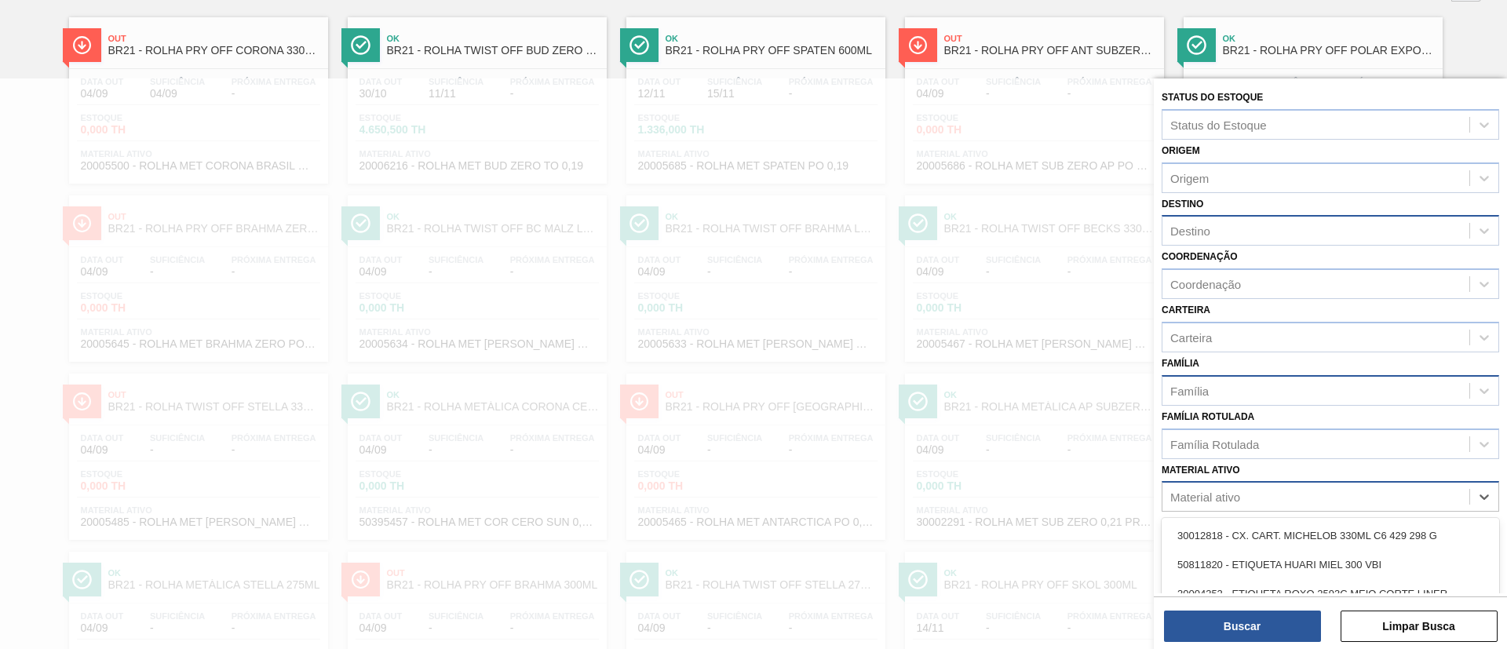
paste ativo "20008859"
type ativo "20008859"
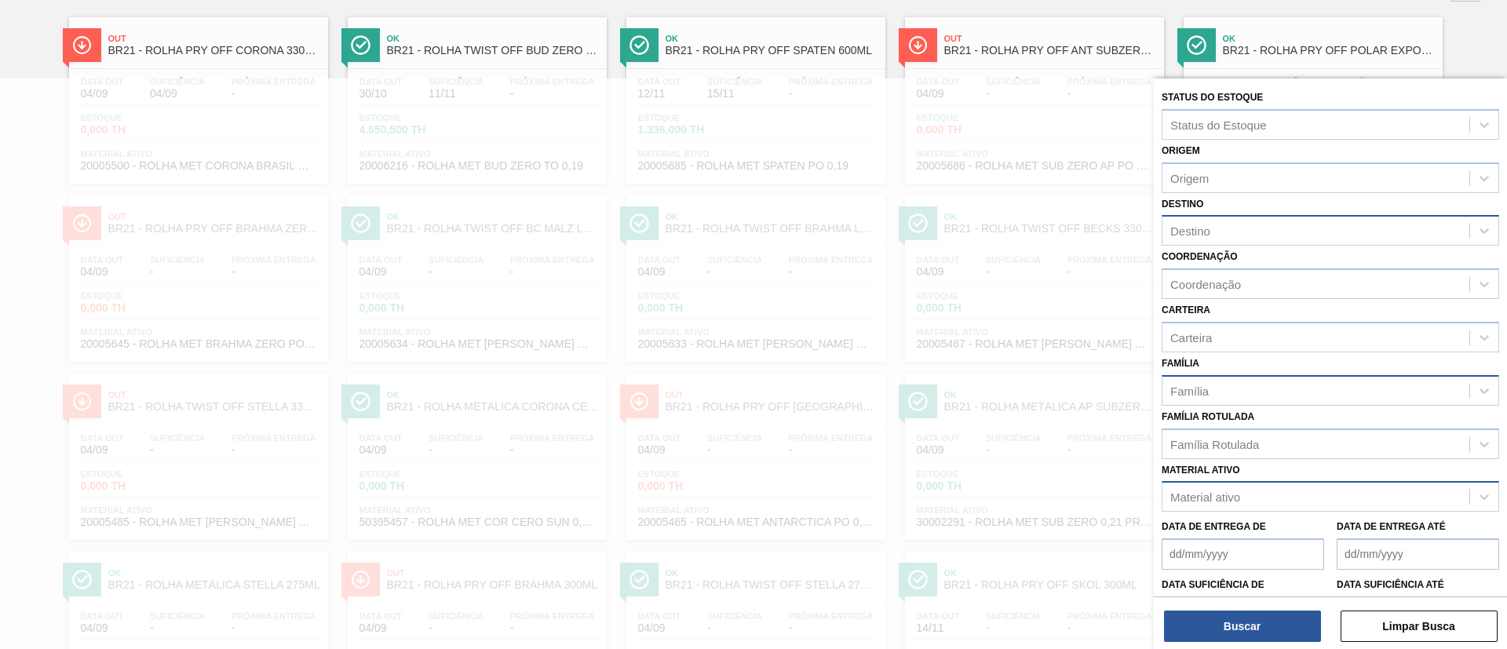
click at [988, 9] on link "Out BR21 - ROLHA PRY OFF ANT SUBZERO 300ML Data [DATE] Suficiência - Próxima En…" at bounding box center [1032, 94] width 279 height 178
